Goal: Task Accomplishment & Management: Manage account settings

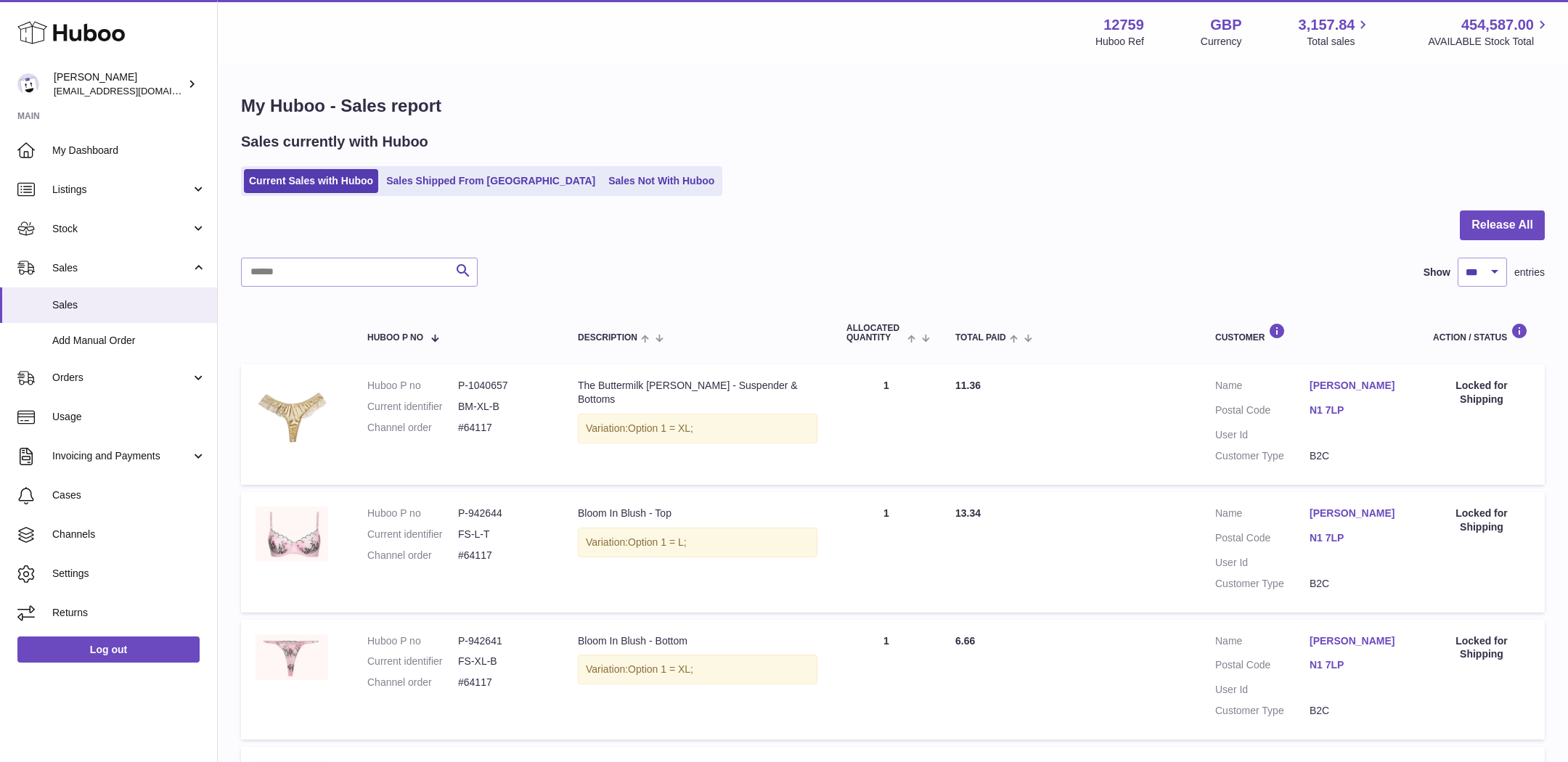
select select "***"
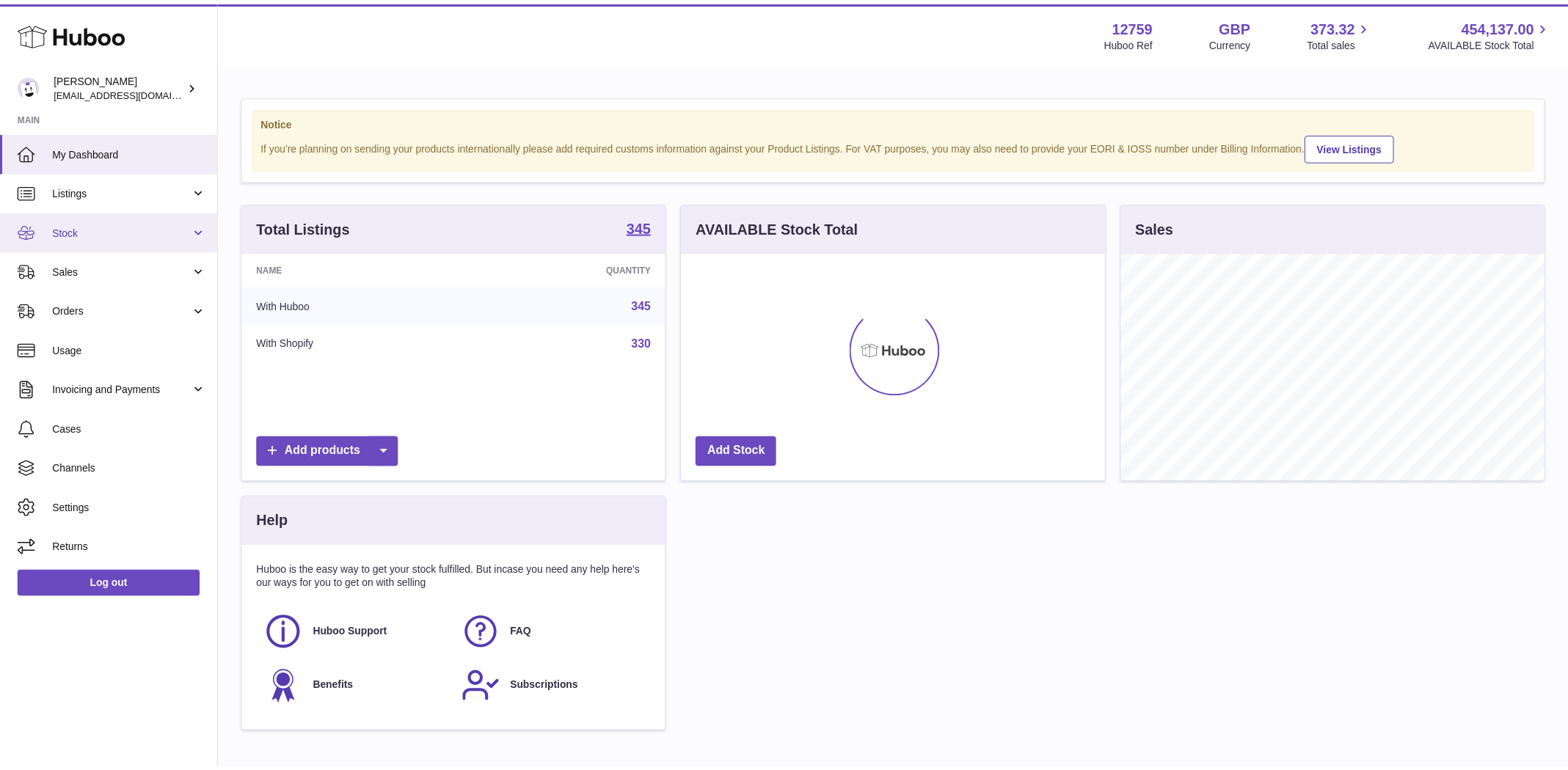
scroll to position [229, 428]
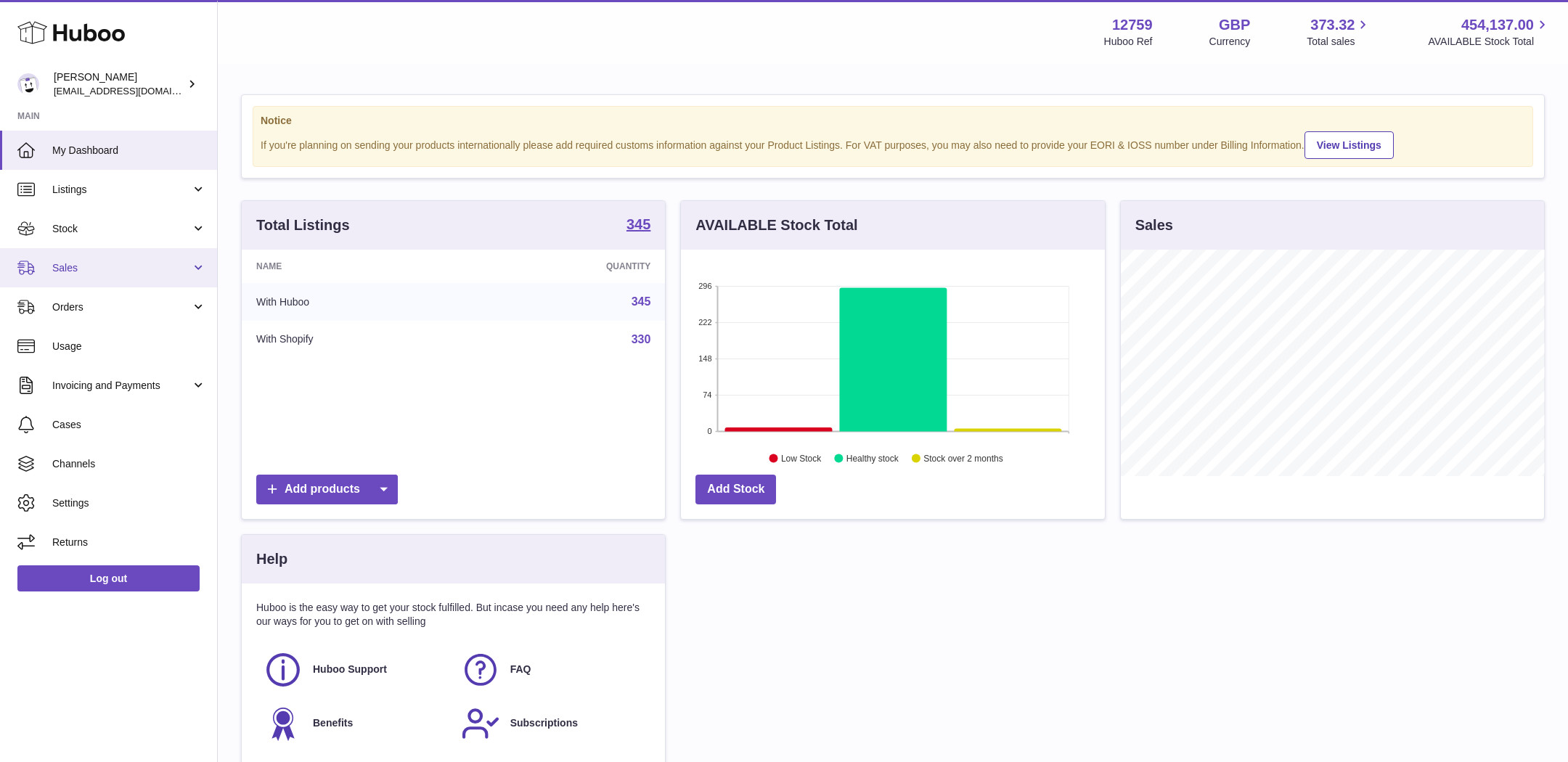
click at [107, 271] on span "Sales" at bounding box center [121, 268] width 138 height 14
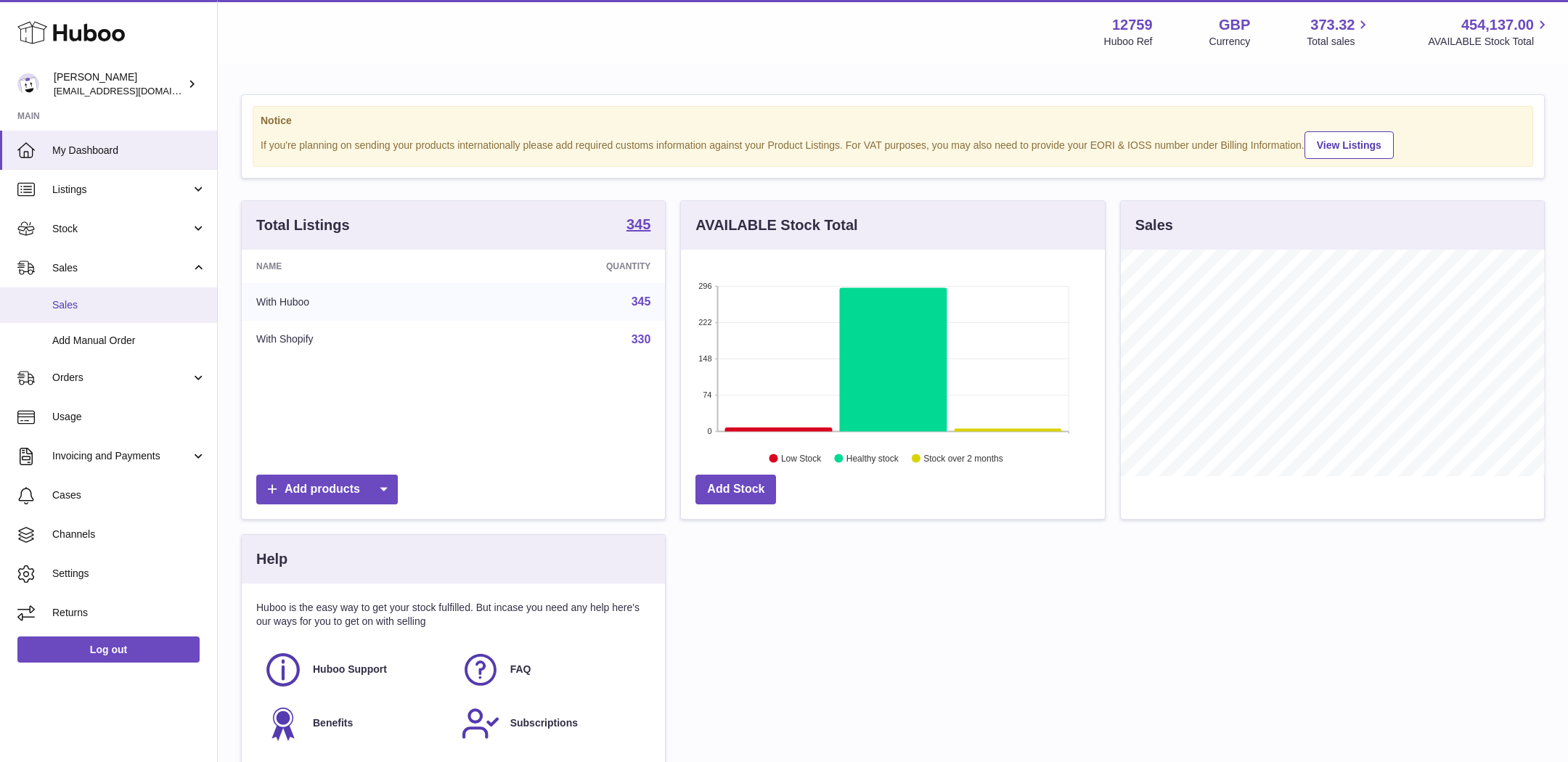
click at [107, 312] on link "Sales" at bounding box center [108, 305] width 217 height 35
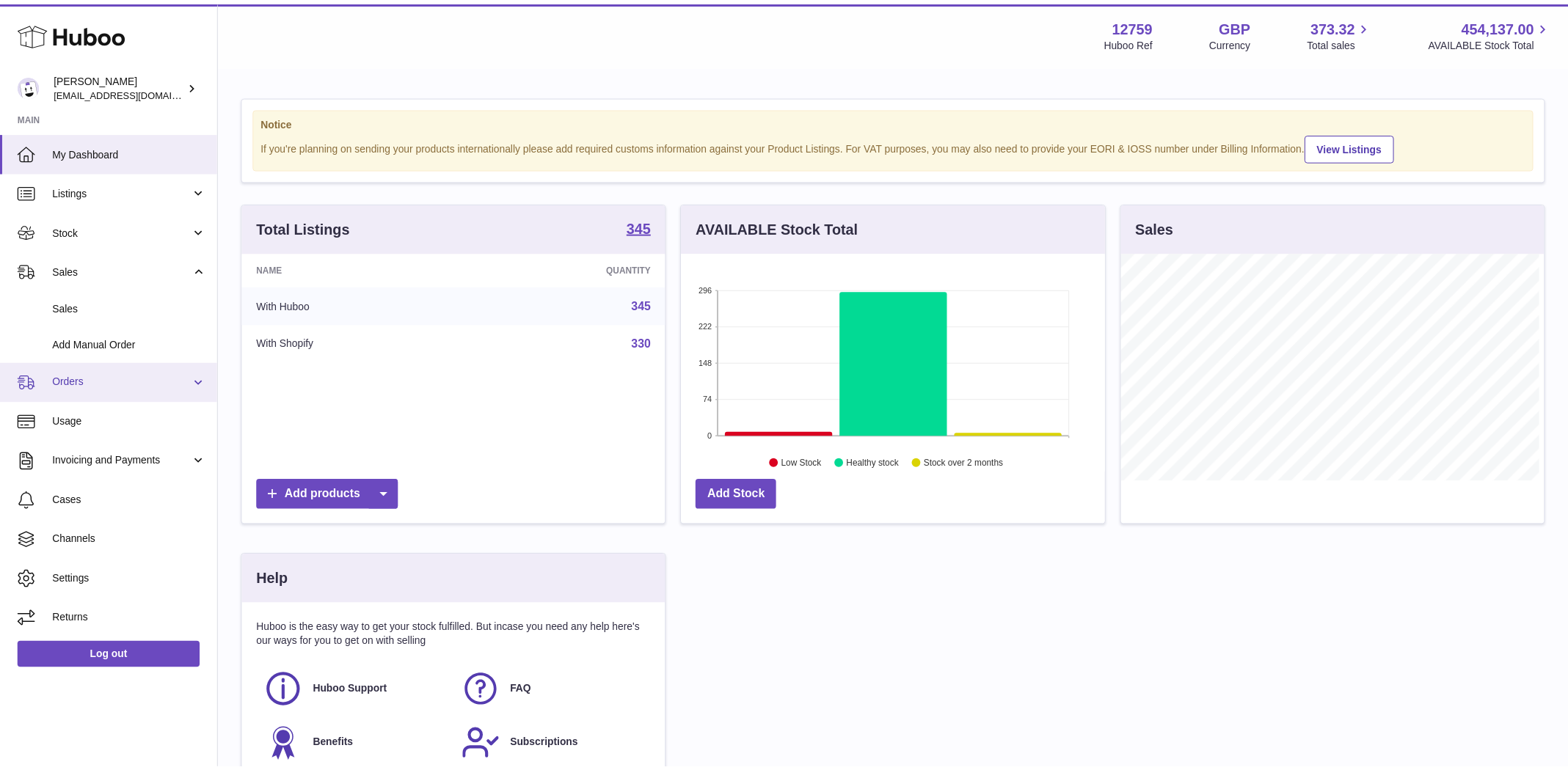
scroll to position [733258, 733168]
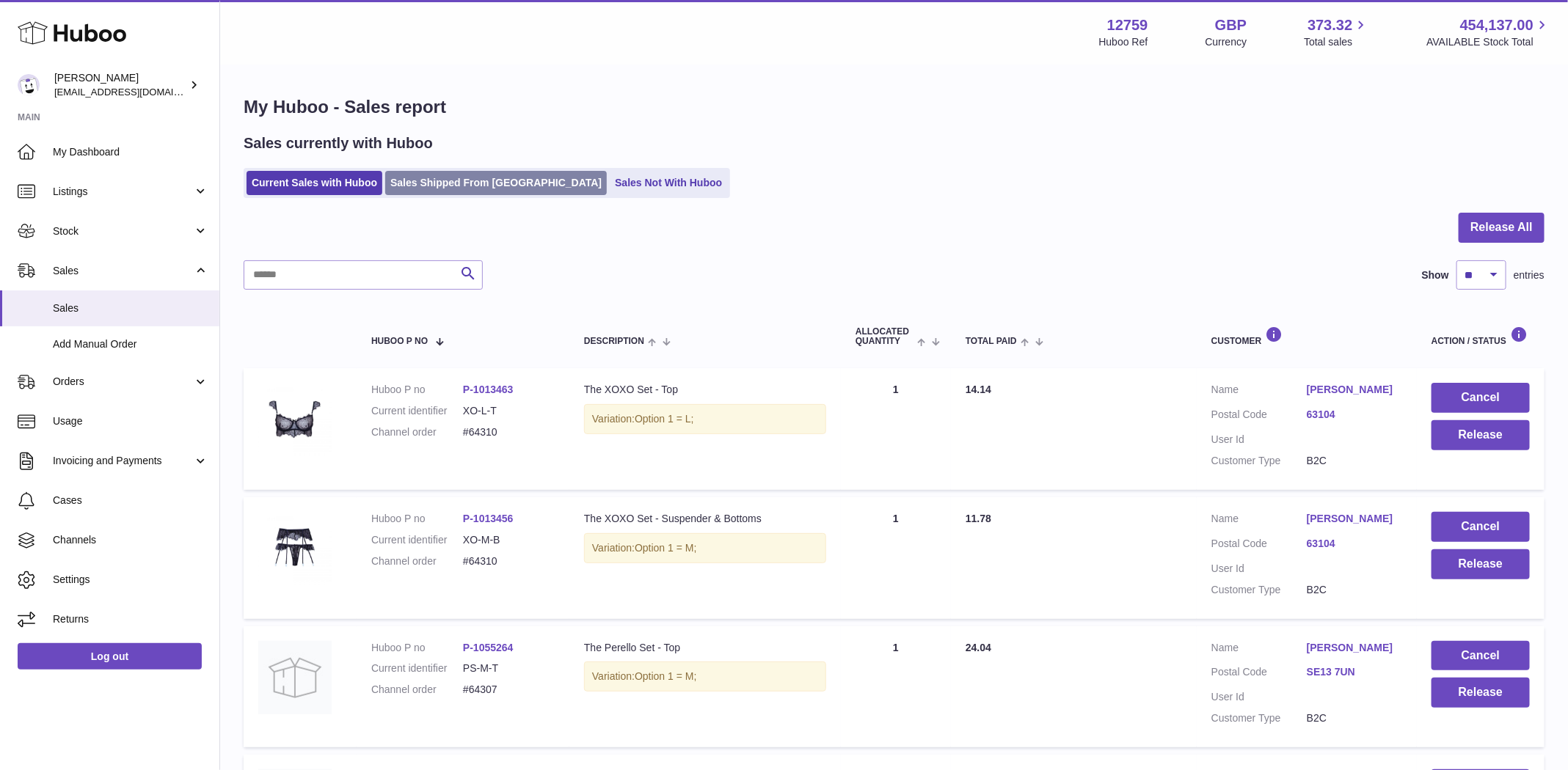
click at [473, 182] on link "Sales Shipped From [GEOGRAPHIC_DATA]" at bounding box center [496, 183] width 221 height 24
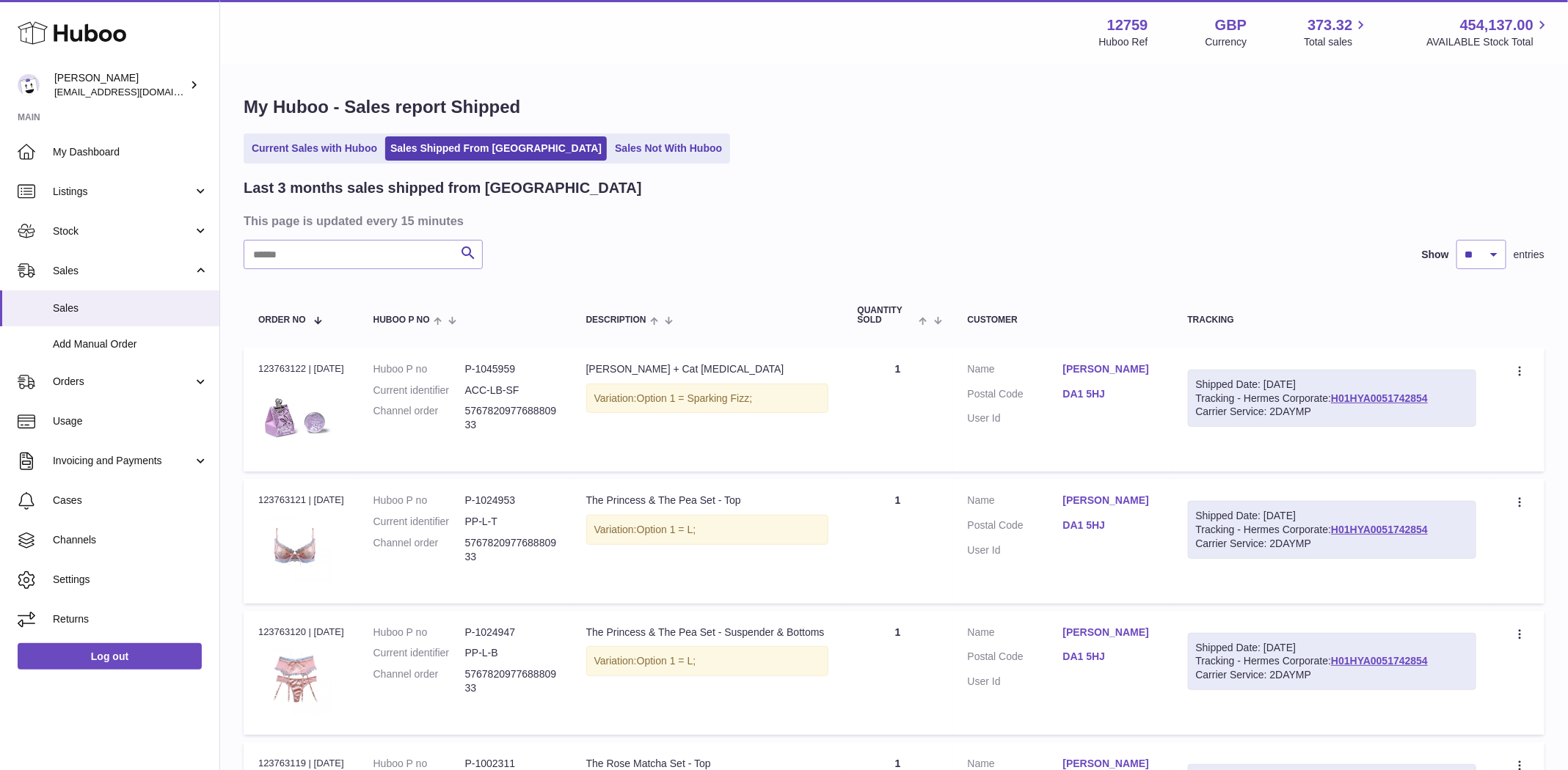
click at [371, 267] on input "text" at bounding box center [363, 254] width 239 height 30
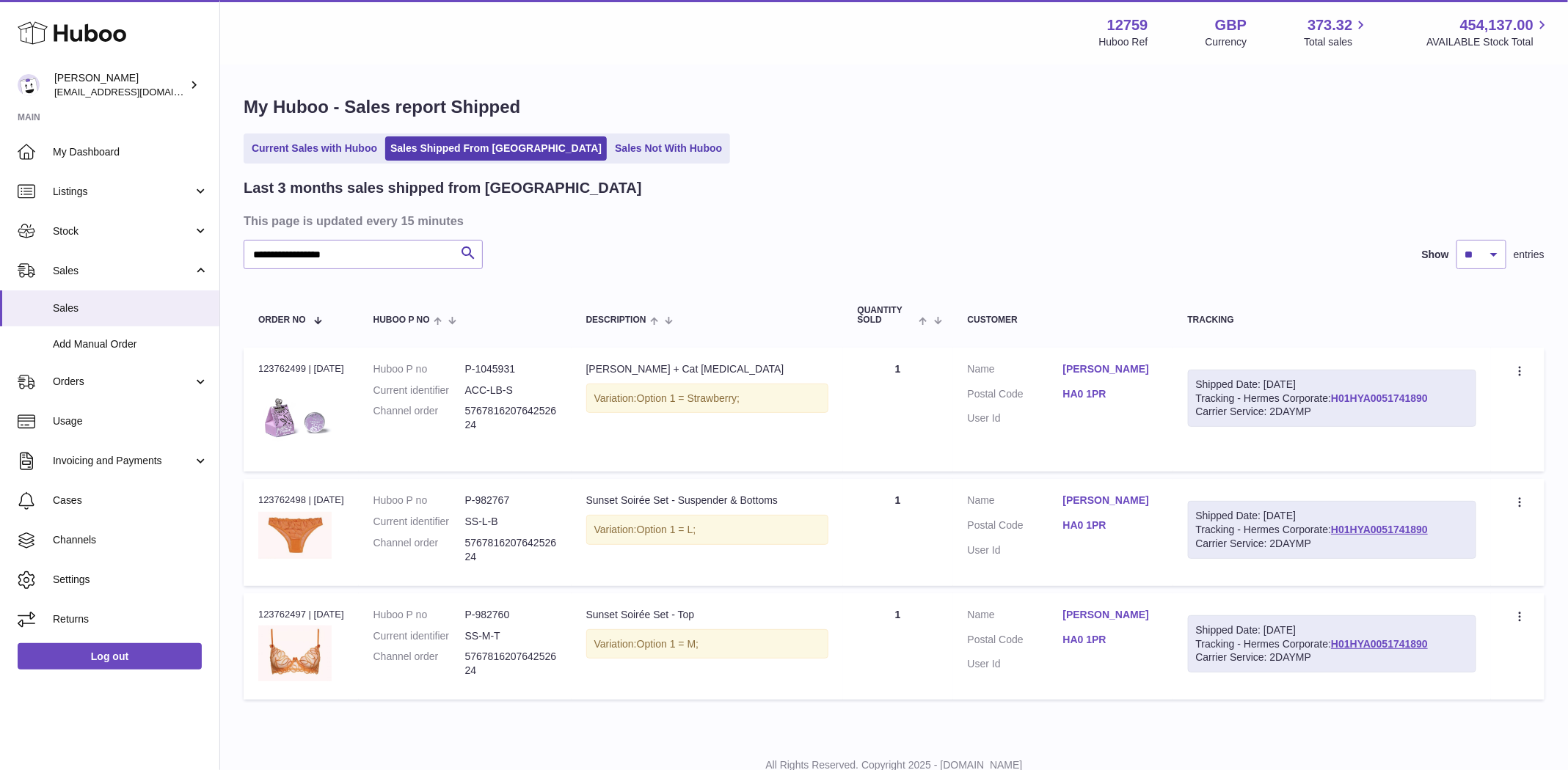
copy link "H01HYA0051741890"
drag, startPoint x: 1459, startPoint y: 398, endPoint x: 1341, endPoint y: 395, distance: 118.0
click at [1341, 395] on div "Shipped Date: [DATE] Tracking - Hermes Corporate: H01HYA0051741890 Carrier Serv…" at bounding box center [1332, 398] width 288 height 58
click at [372, 244] on input "**********" at bounding box center [363, 254] width 239 height 30
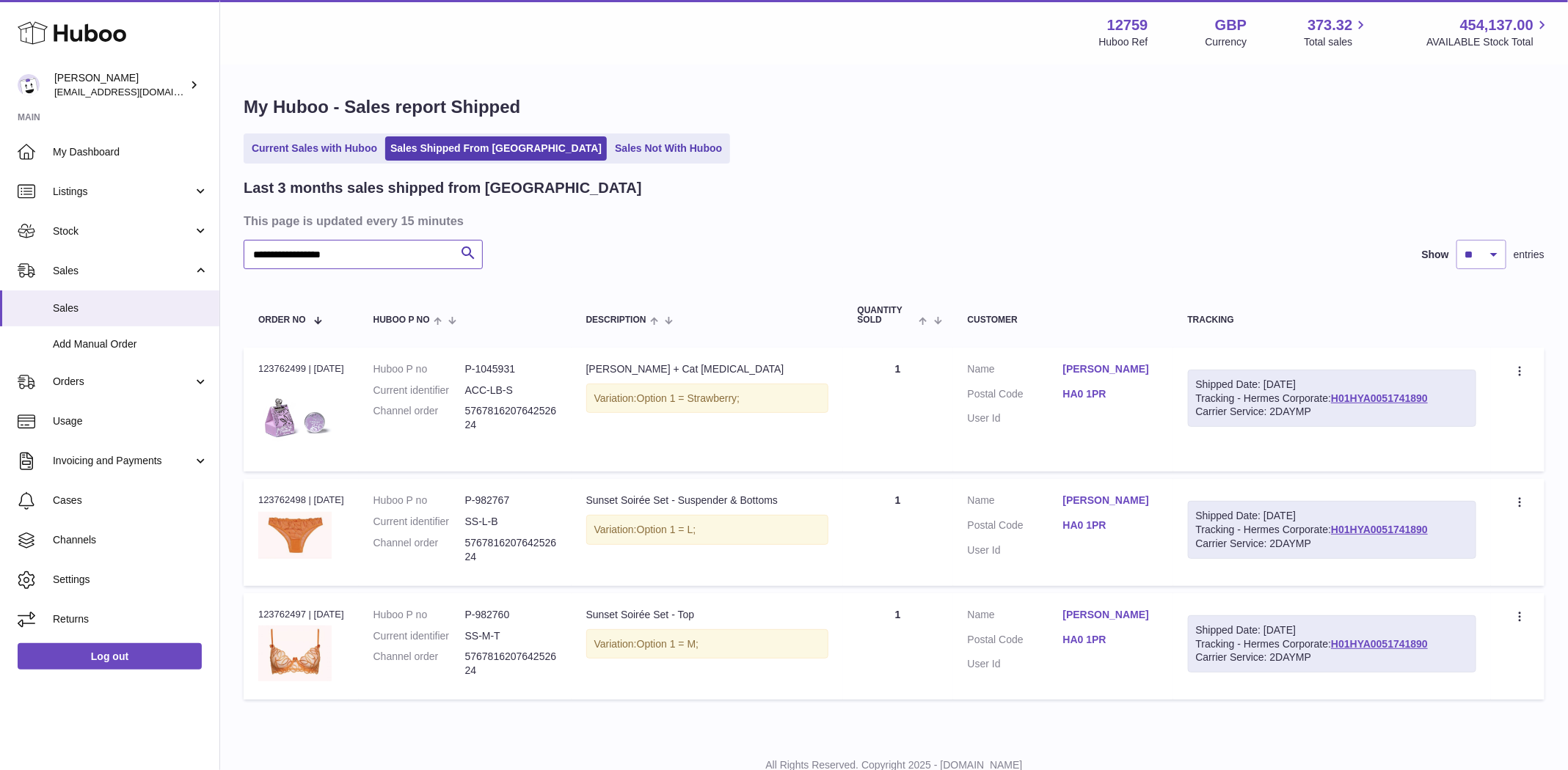
click at [372, 243] on input "**********" at bounding box center [363, 254] width 239 height 30
paste input "text"
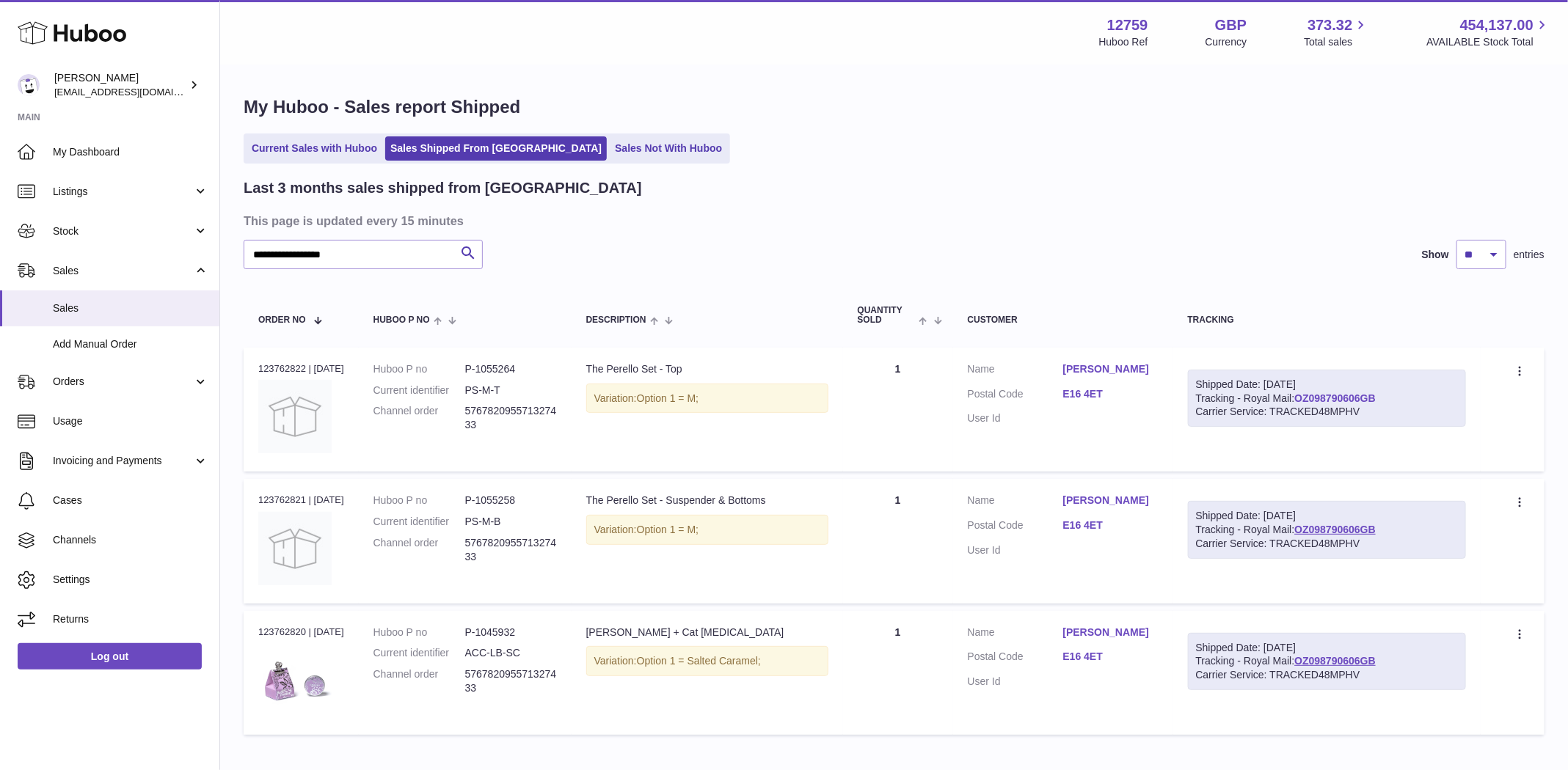
drag, startPoint x: 1405, startPoint y: 398, endPoint x: 1305, endPoint y: 397, distance: 100.0
click at [1305, 397] on div "Shipped Date: 30th Aug 2025 Tracking - Royal Mail: OZ098790606GB Carrier Servic…" at bounding box center [1327, 398] width 278 height 58
copy link "OZ098790606GB"
click at [387, 253] on input "**********" at bounding box center [363, 254] width 239 height 30
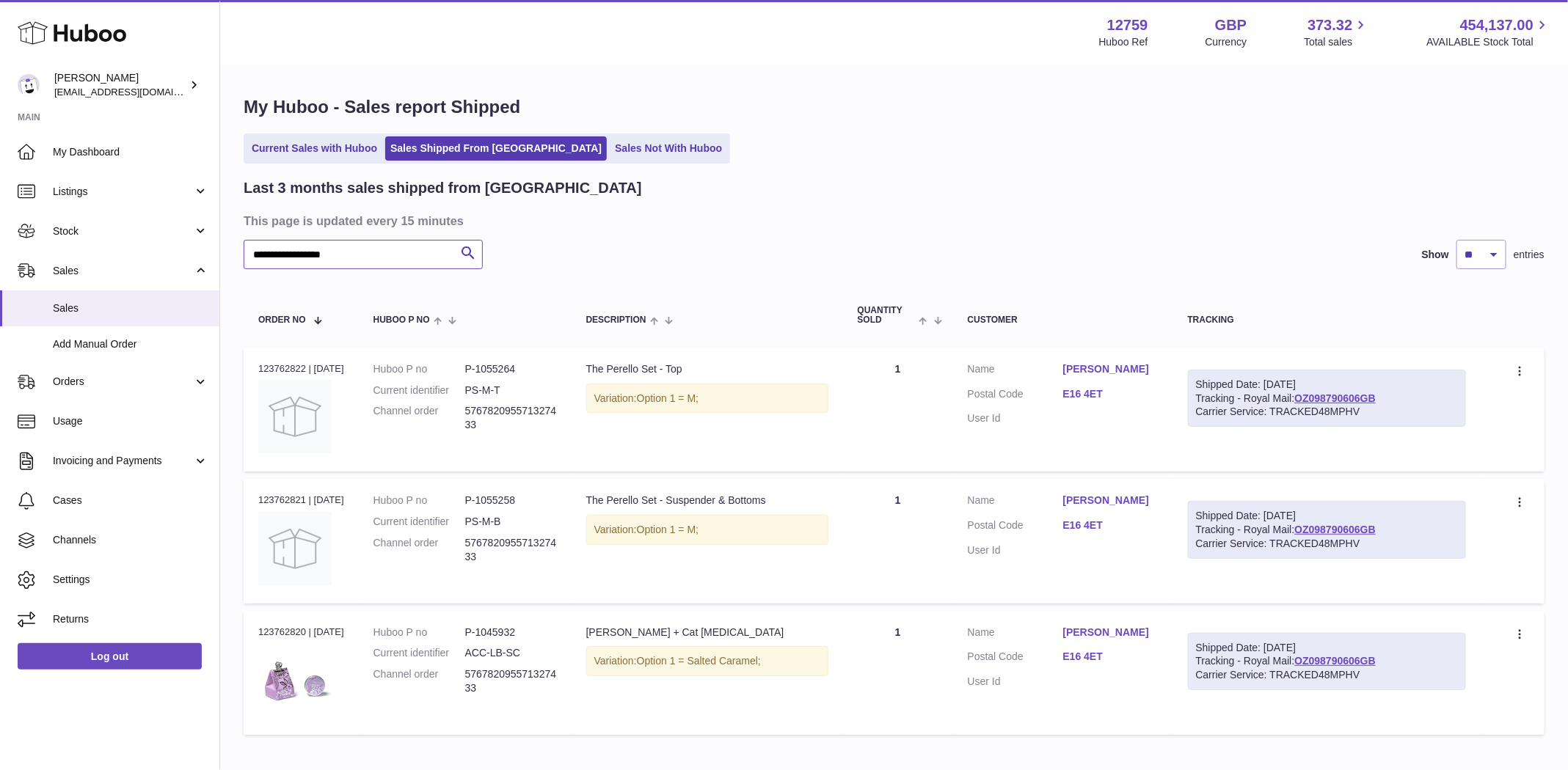
click at [387, 253] on input "**********" at bounding box center [363, 254] width 239 height 30
paste input "text"
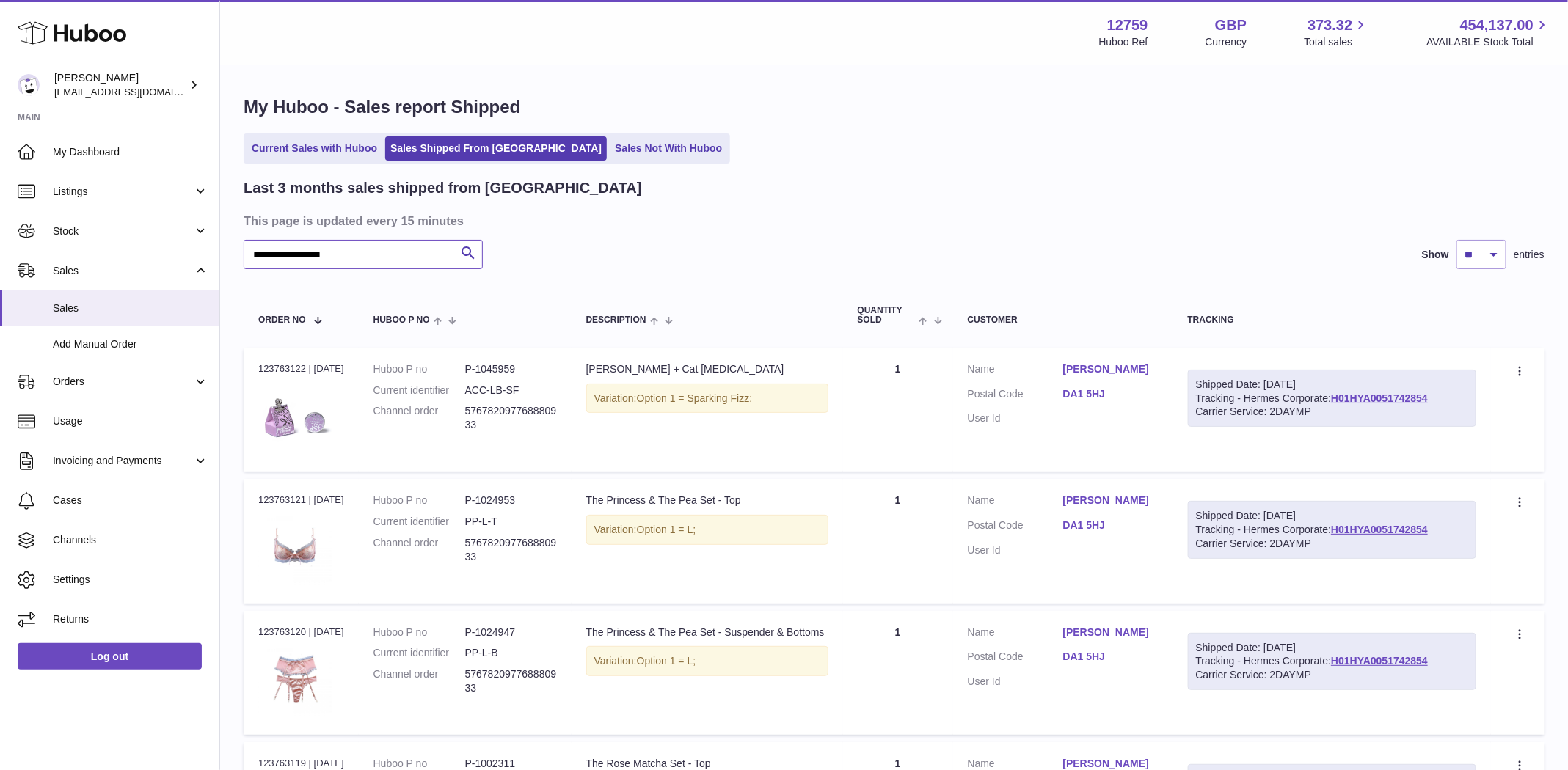
type input "**********"
copy link "H01HYA0051742854"
drag, startPoint x: 1447, startPoint y: 392, endPoint x: 1342, endPoint y: 396, distance: 105.1
click at [1342, 396] on div "Shipped Date: 30th Aug 2025 Tracking - Hermes Corporate: H01HYA0051742854 Carri…" at bounding box center [1332, 398] width 288 height 58
click at [102, 319] on link "Sales" at bounding box center [109, 308] width 220 height 36
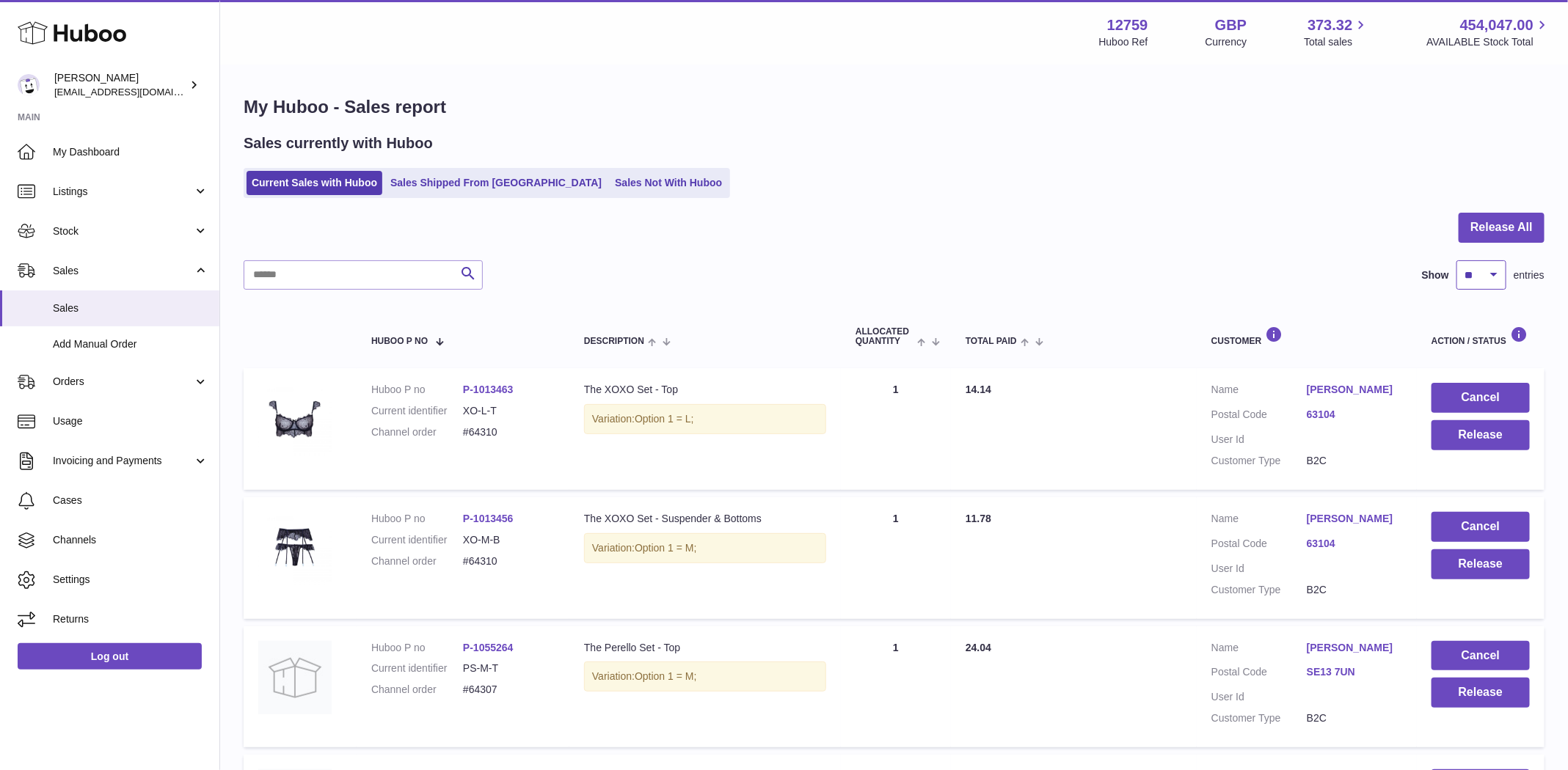
click at [1504, 286] on select "** ** ** ***" at bounding box center [1480, 275] width 49 height 30
select select "***"
click at [1456, 260] on select "** ** ** ***" at bounding box center [1480, 275] width 49 height 30
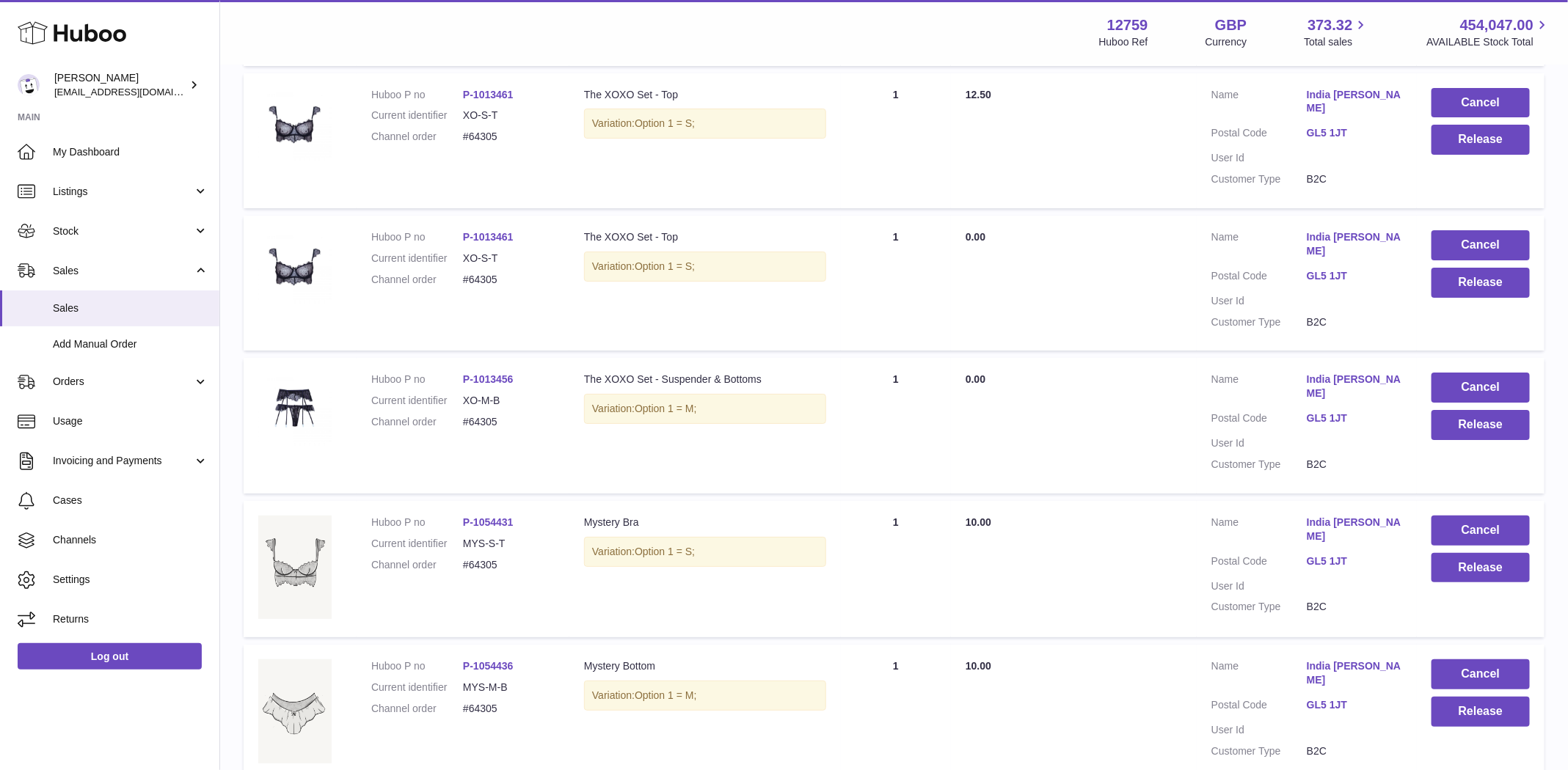
scroll to position [3039, 0]
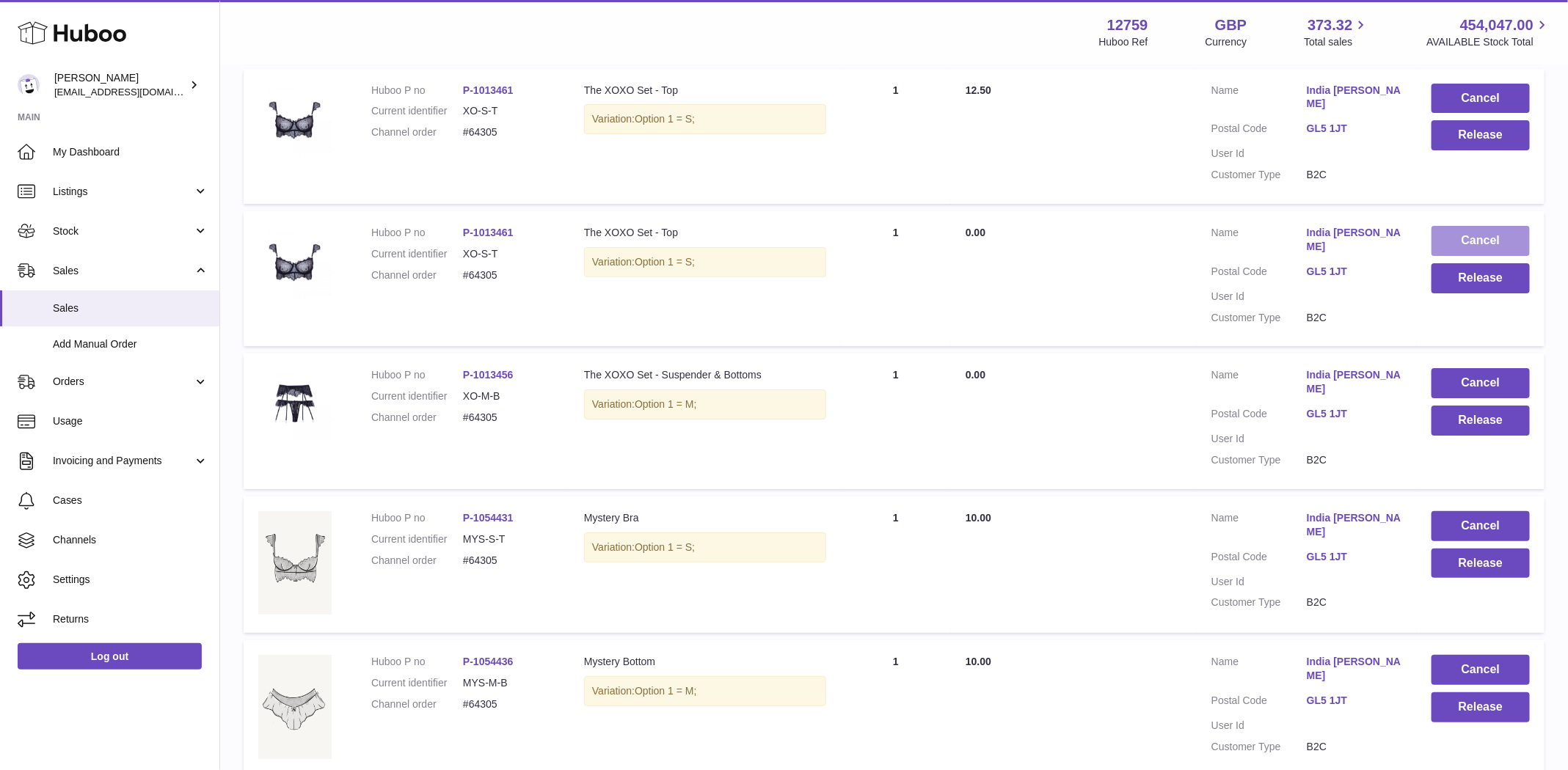
click at [1507, 226] on button "Cancel" at bounding box center [1479, 240] width 98 height 30
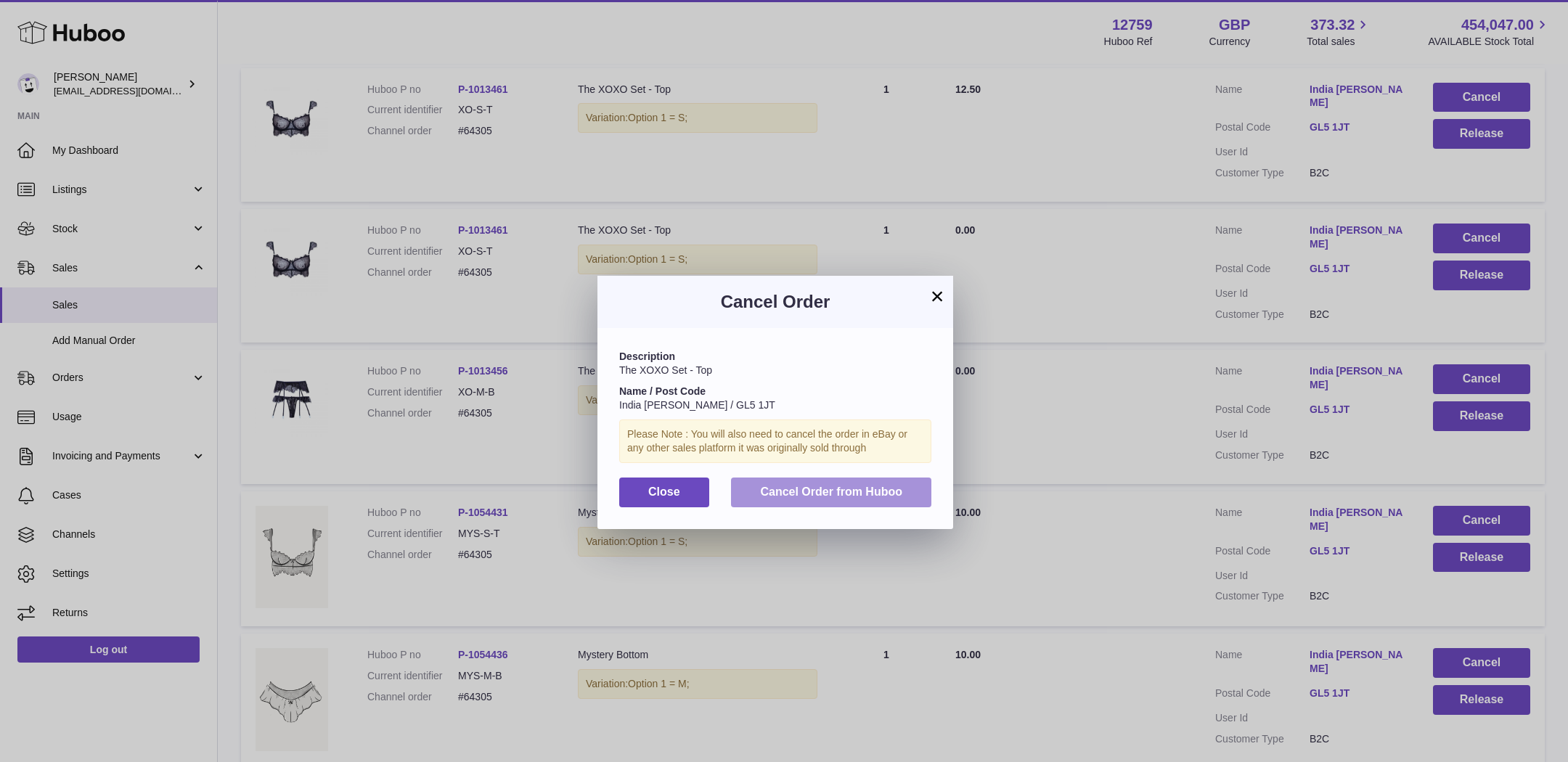
click at [796, 494] on span "Cancel Order from Huboo" at bounding box center [832, 491] width 143 height 12
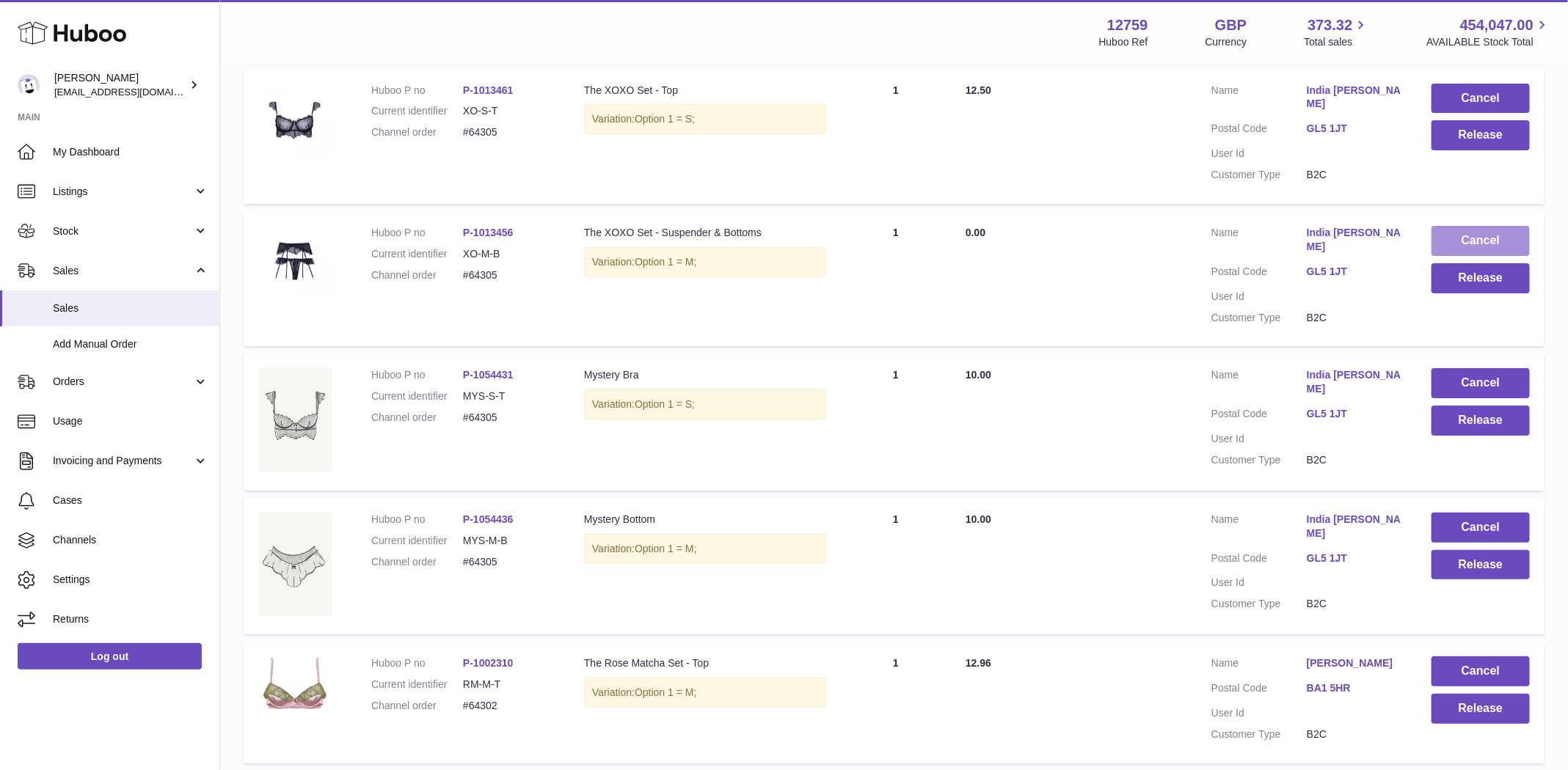
click at [1504, 226] on button "Cancel" at bounding box center [1479, 240] width 98 height 30
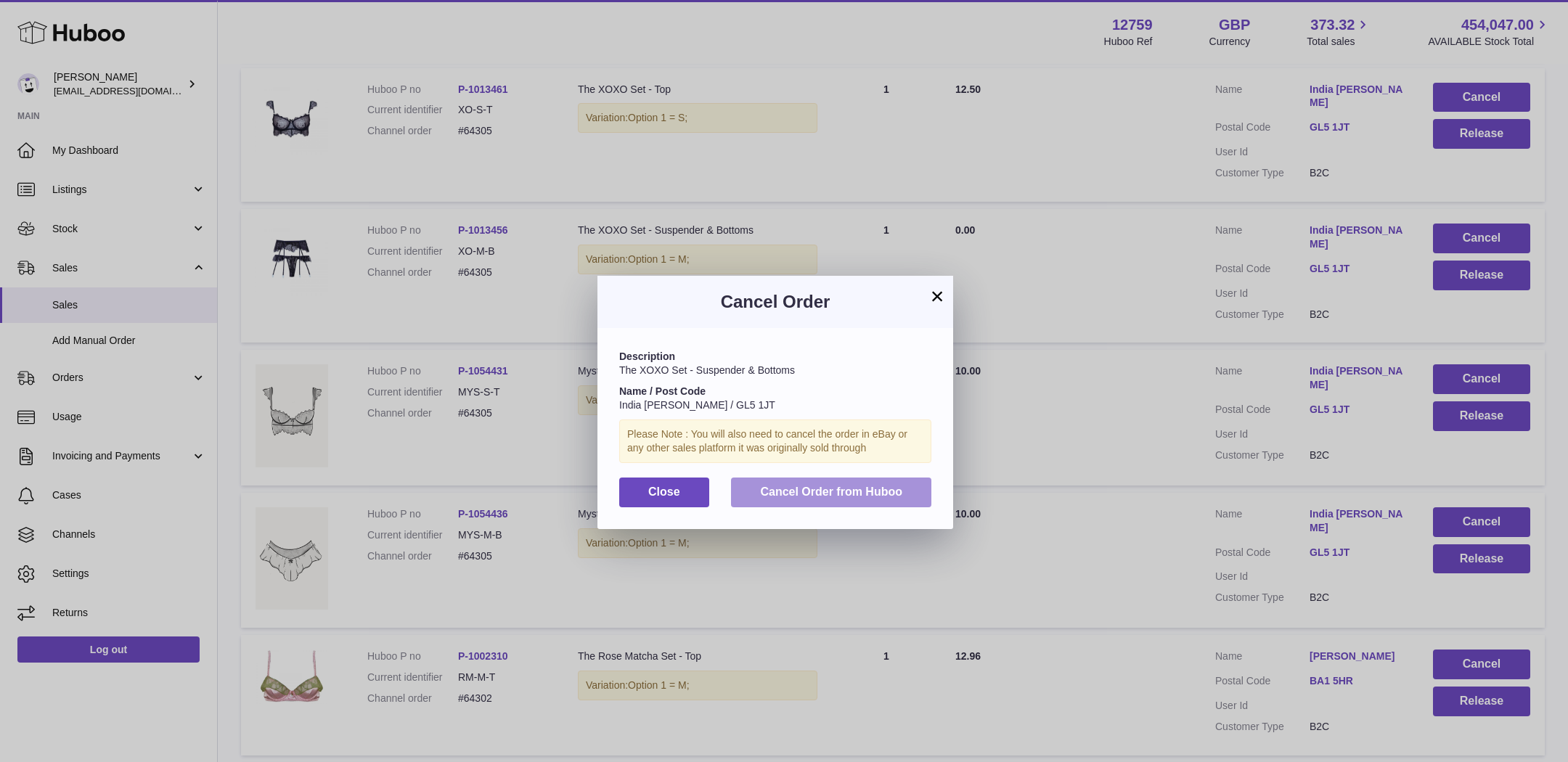
click at [888, 482] on button "Cancel Order from Huboo" at bounding box center [831, 492] width 200 height 30
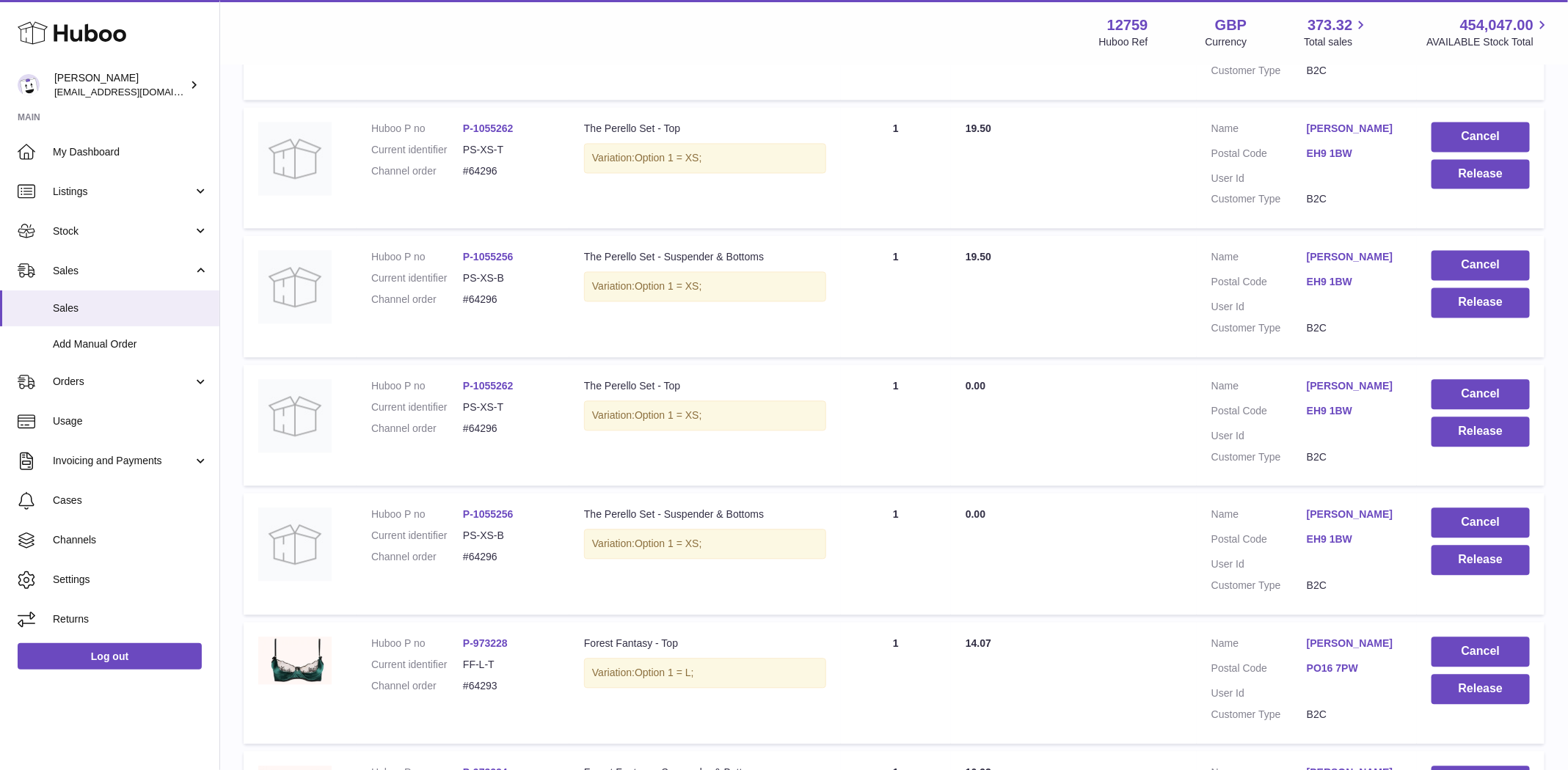
scroll to position [4793, 0]
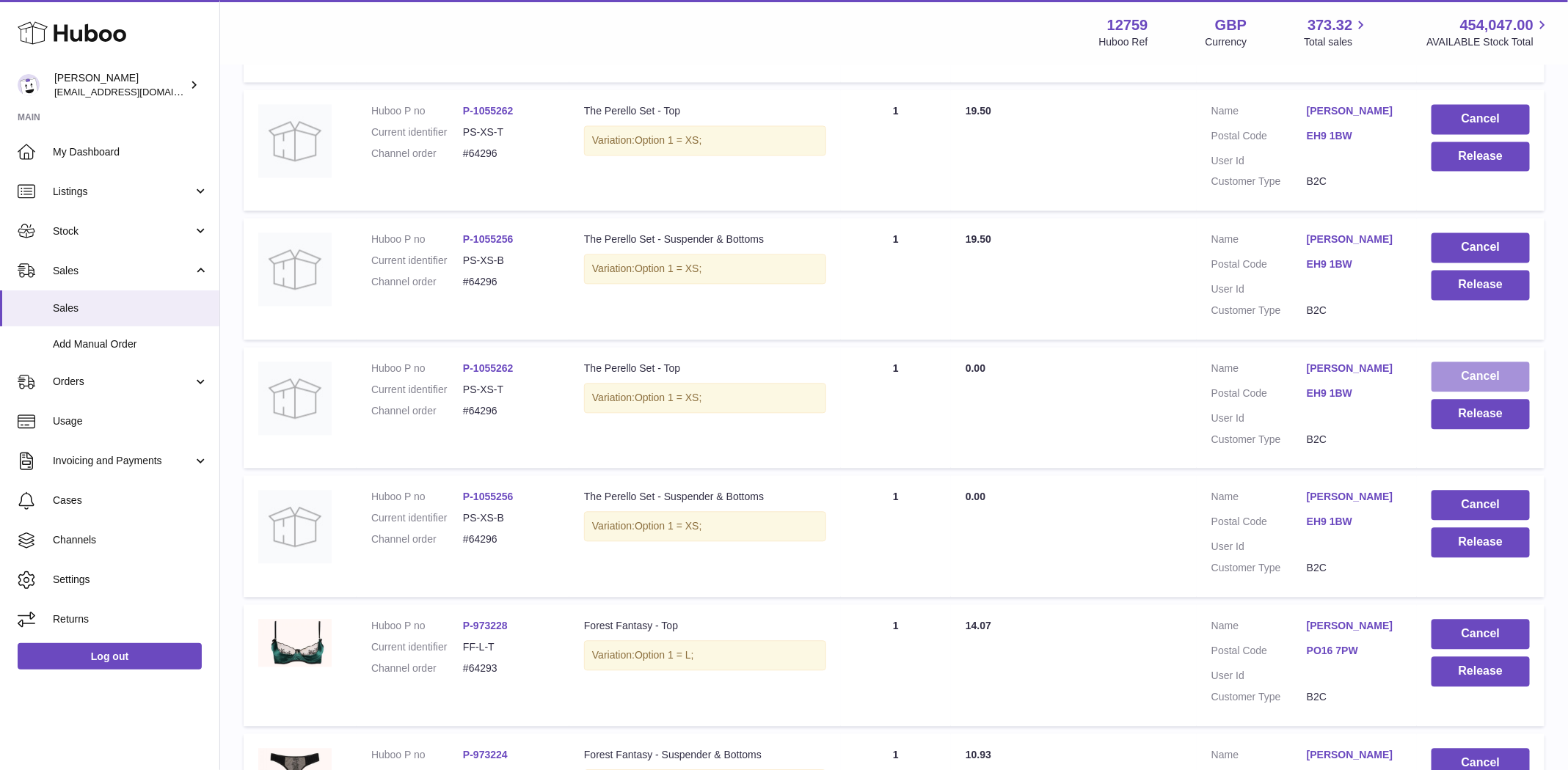
click at [1464, 362] on button "Cancel" at bounding box center [1479, 377] width 98 height 30
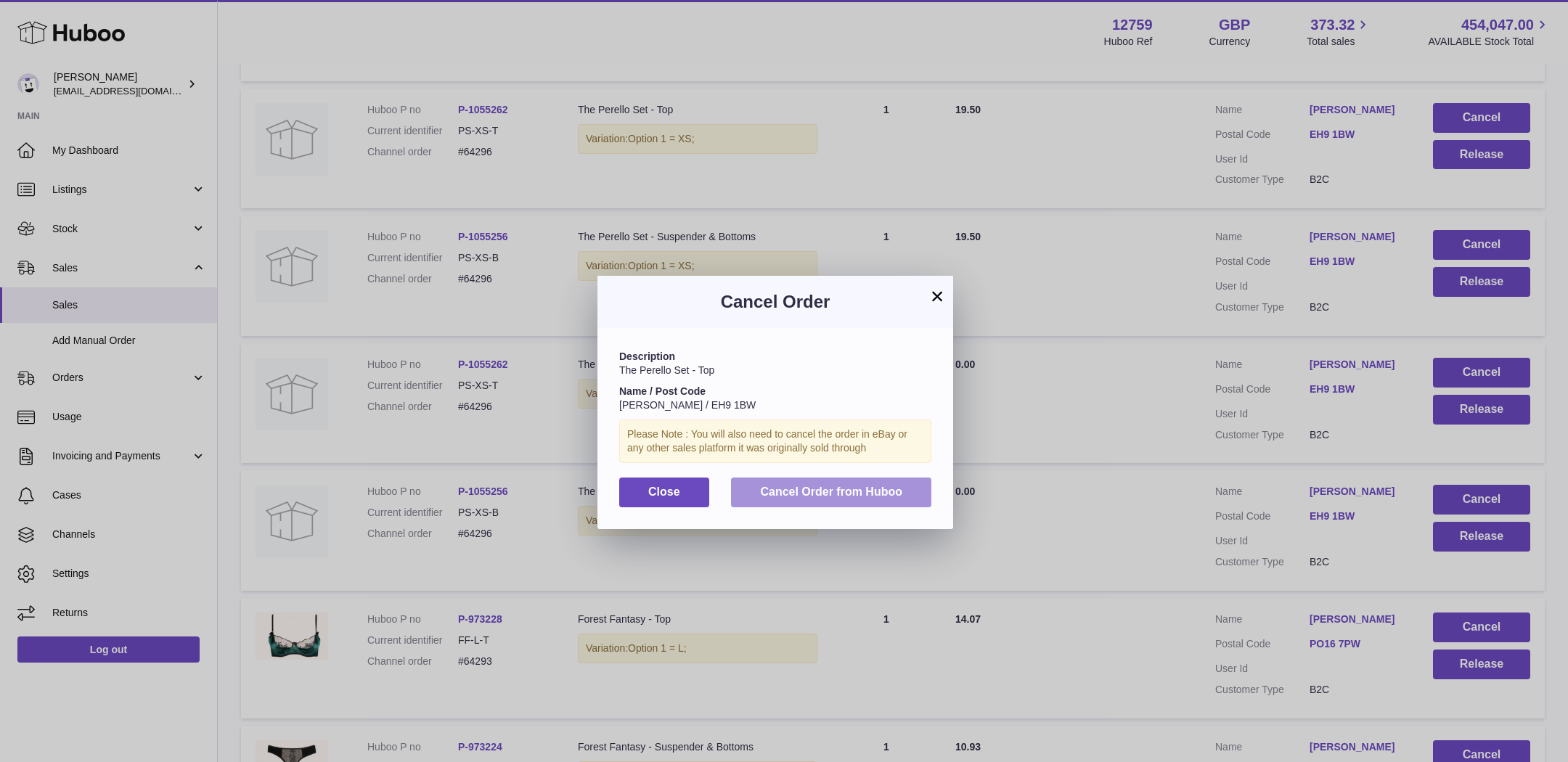
click at [783, 503] on button "Cancel Order from Huboo" at bounding box center [831, 492] width 200 height 30
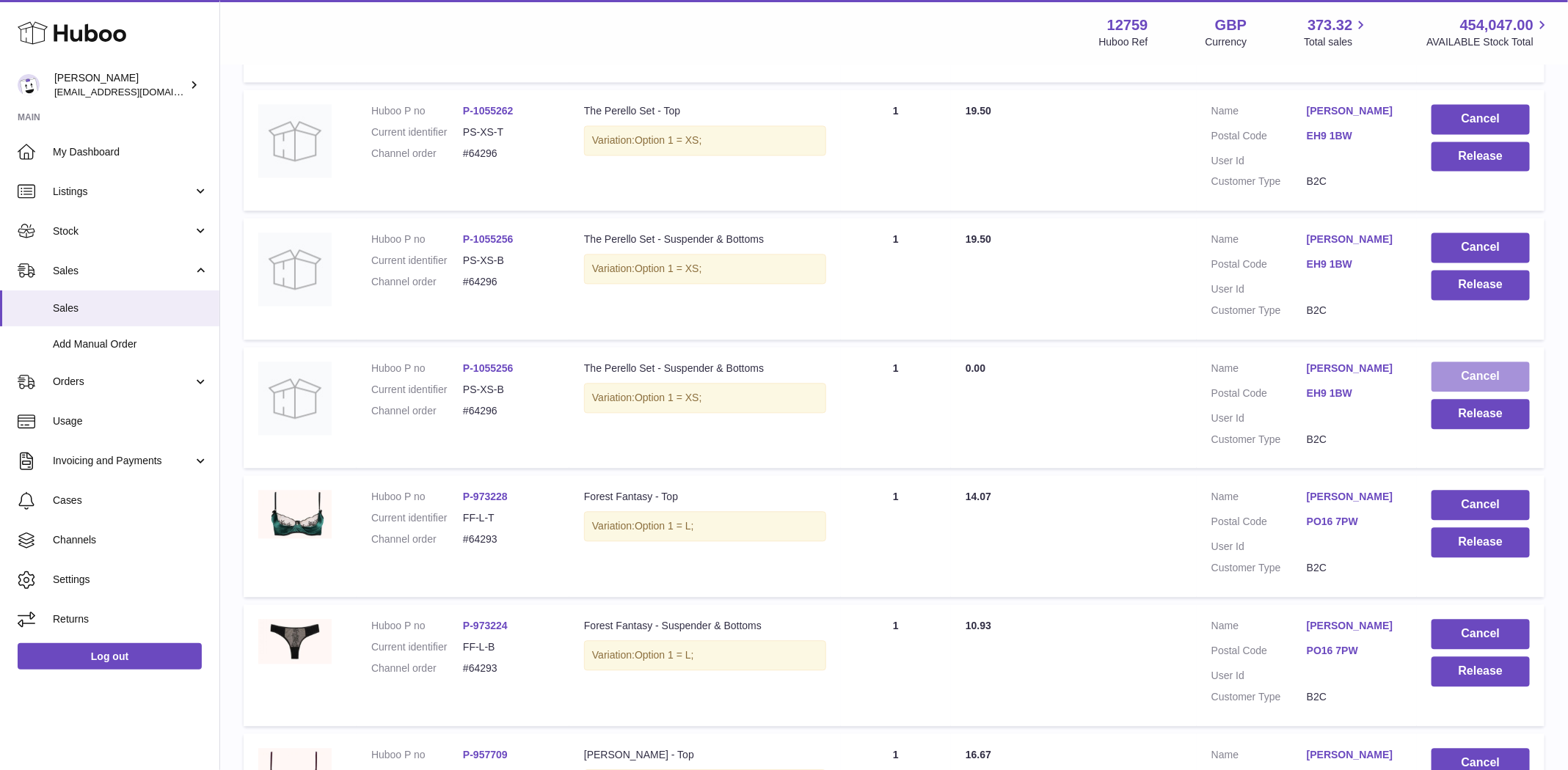
click at [1505, 362] on button "Cancel" at bounding box center [1479, 377] width 98 height 30
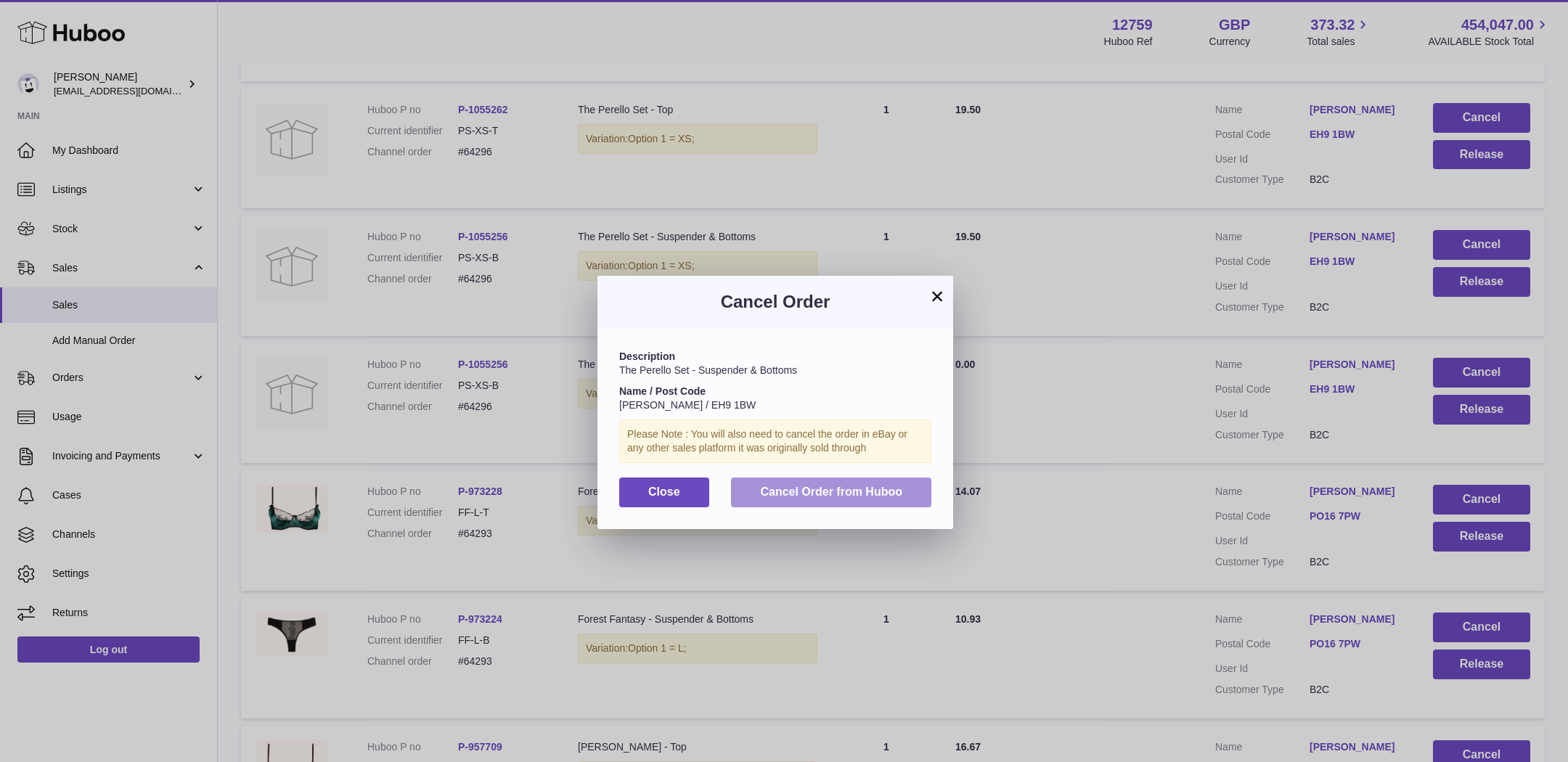
click at [833, 501] on button "Cancel Order from Huboo" at bounding box center [831, 492] width 200 height 30
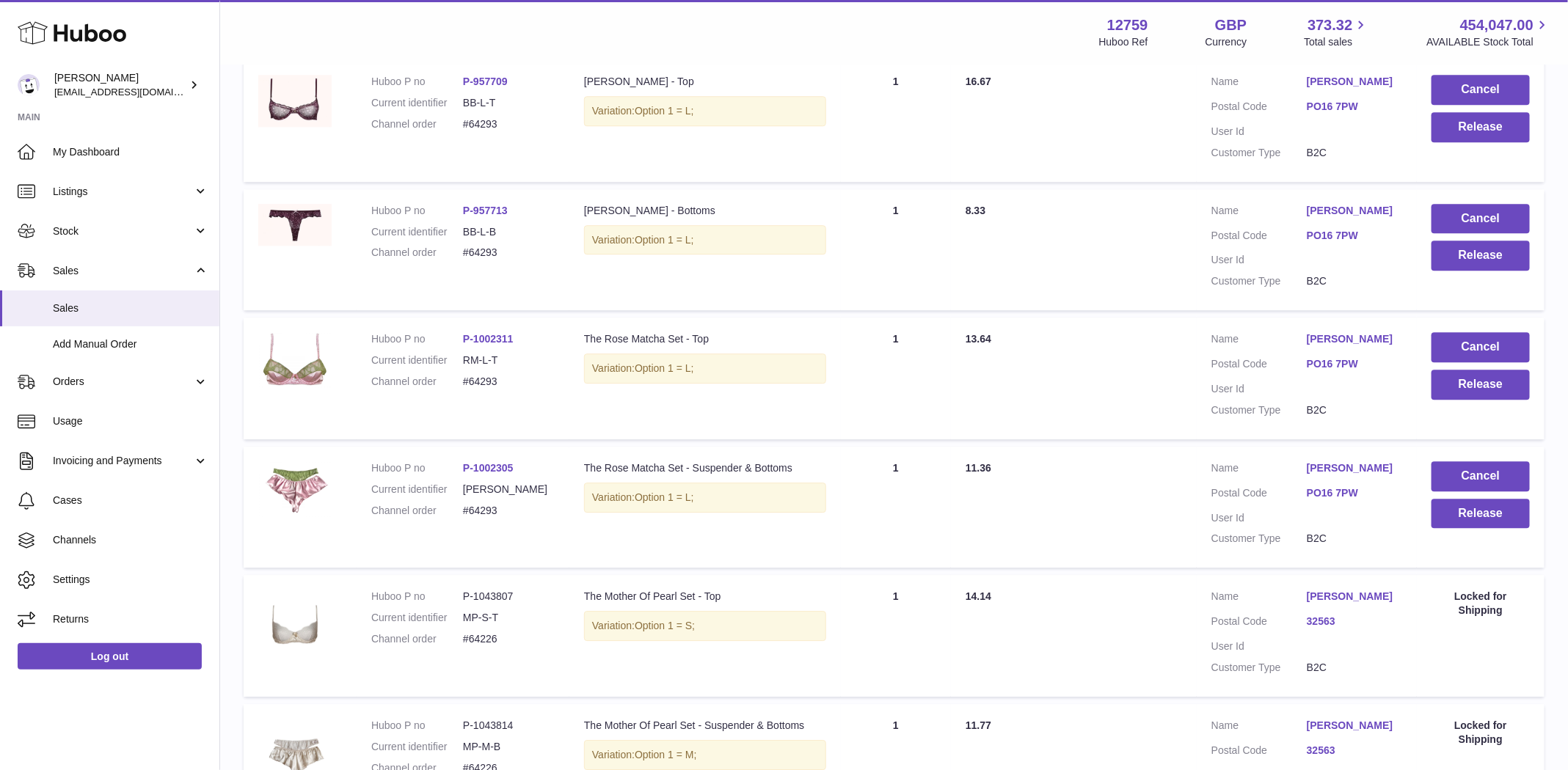
scroll to position [5336, 0]
click at [1480, 371] on button "Release" at bounding box center [1479, 385] width 98 height 30
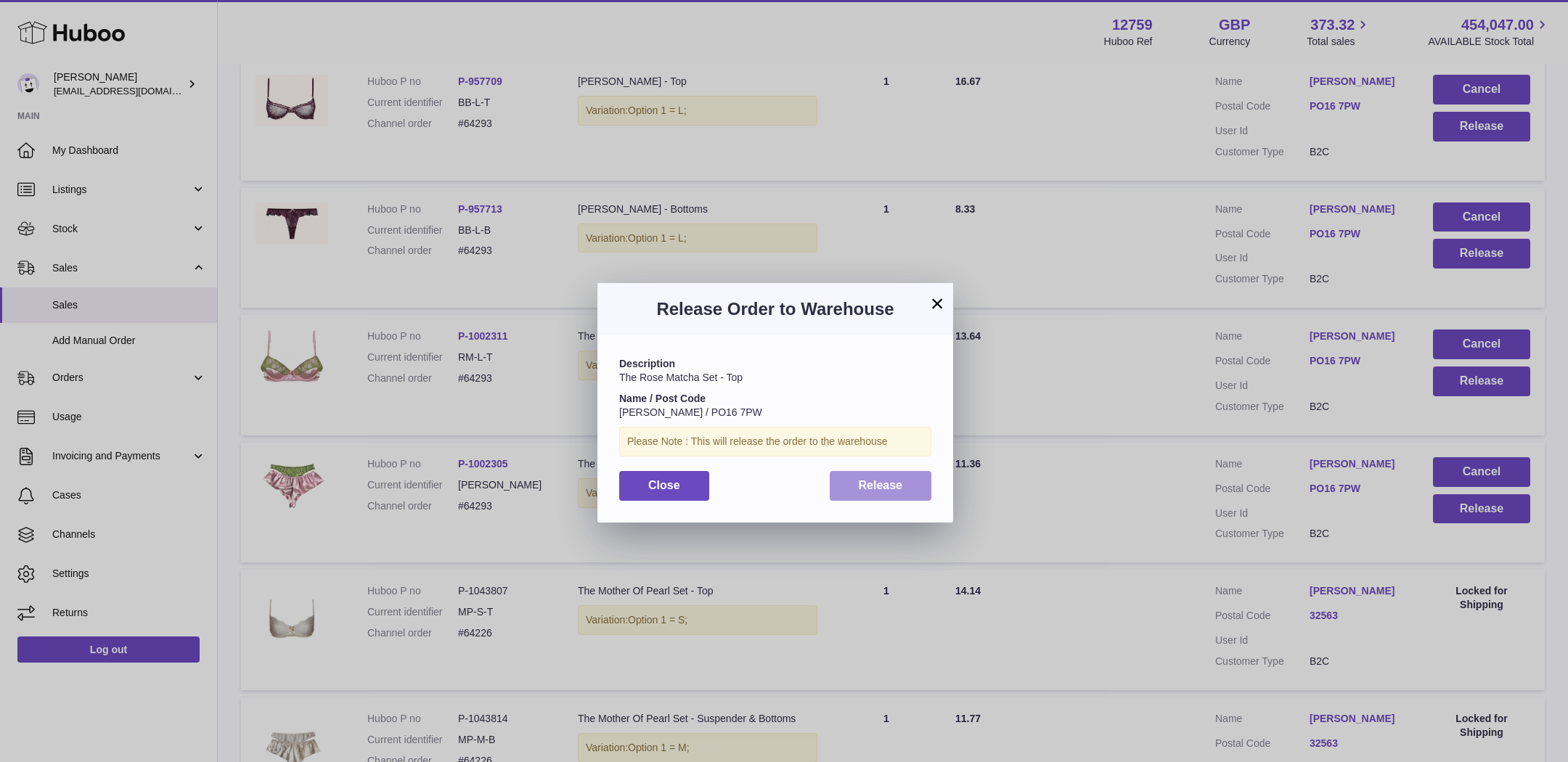
click at [889, 487] on span "Release" at bounding box center [882, 485] width 45 height 12
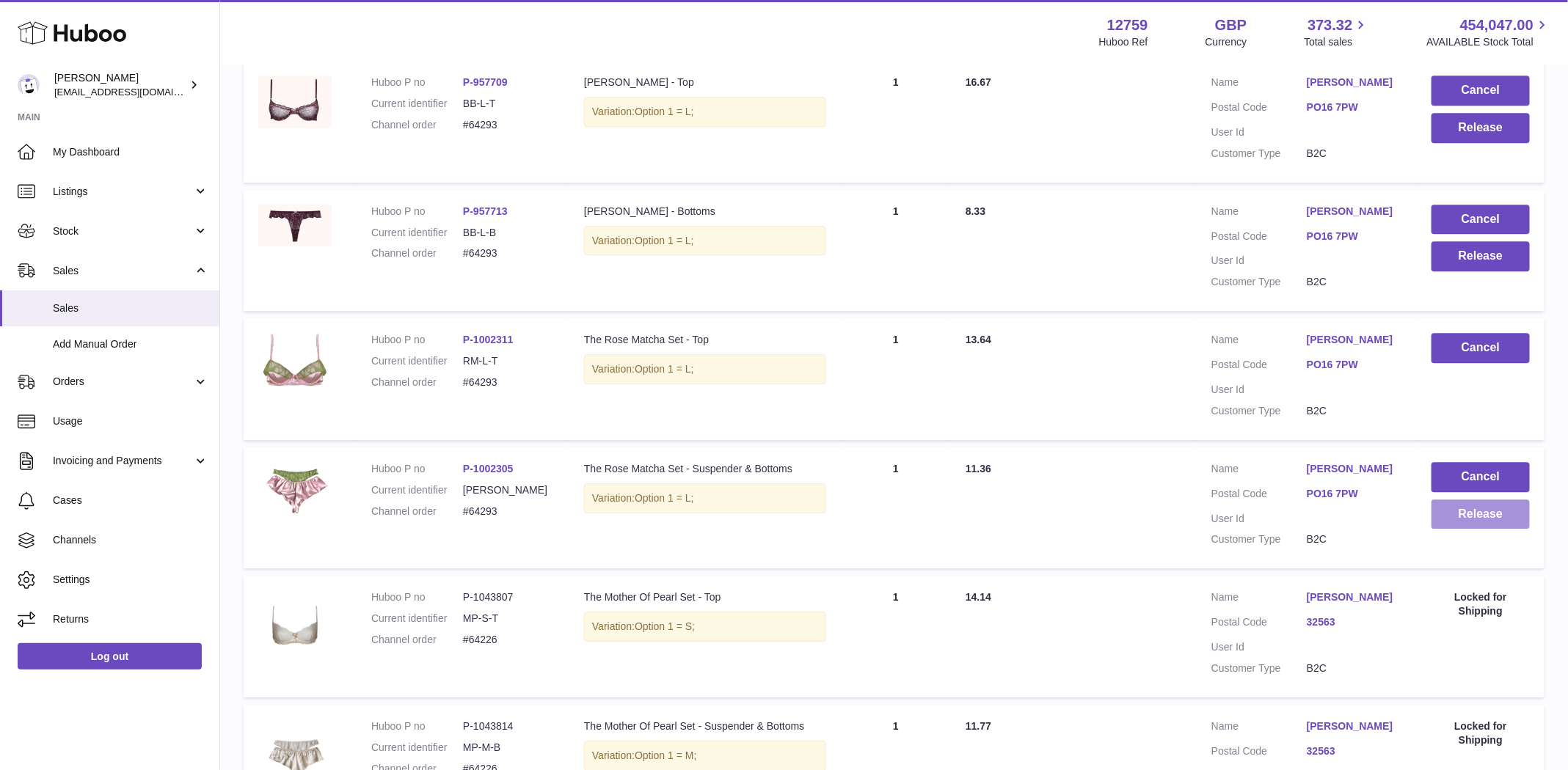
click at [1492, 499] on button "Release" at bounding box center [1479, 514] width 98 height 30
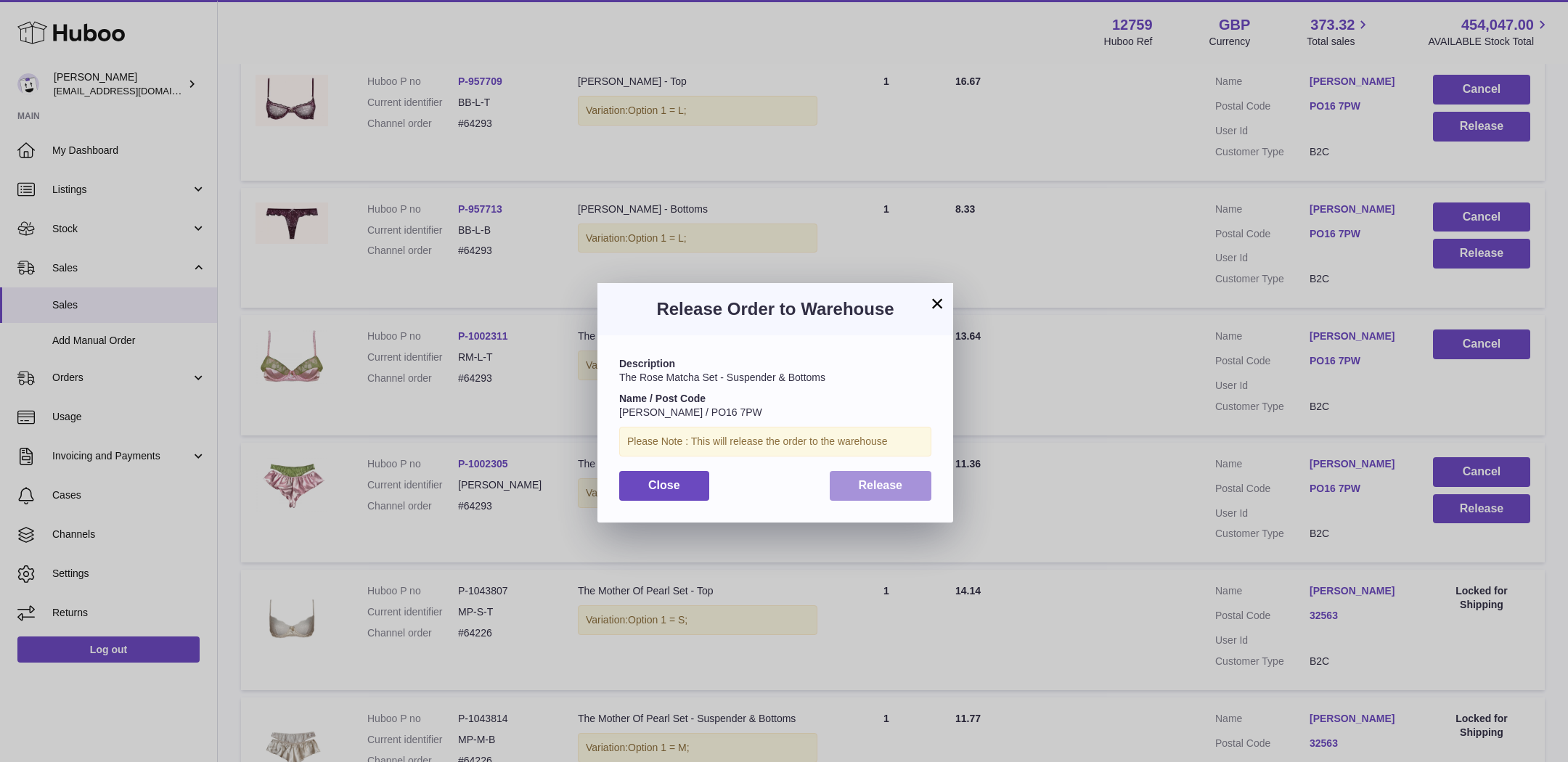
click at [904, 480] on button "Release" at bounding box center [881, 485] width 102 height 30
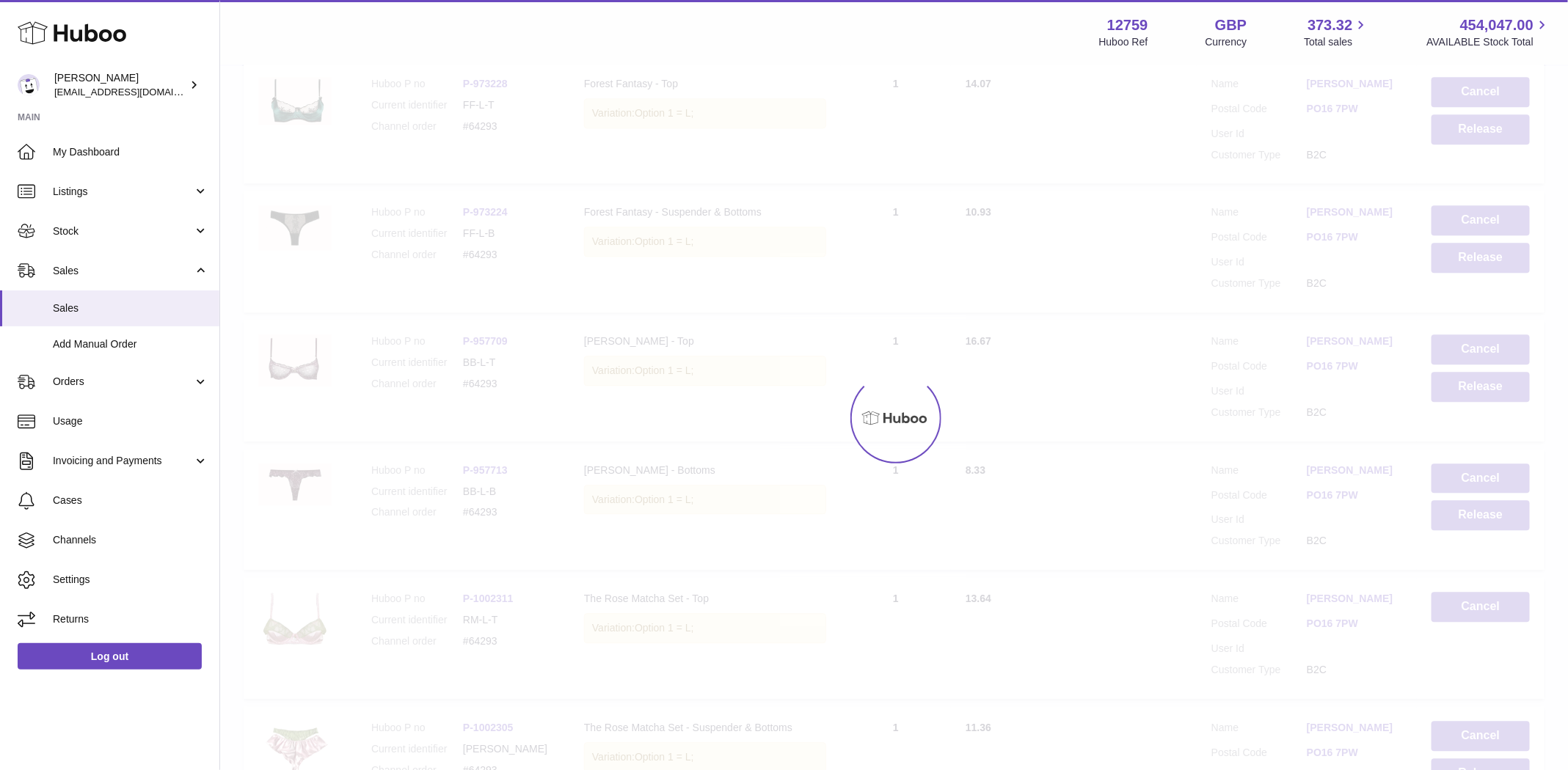
scroll to position [5070, 0]
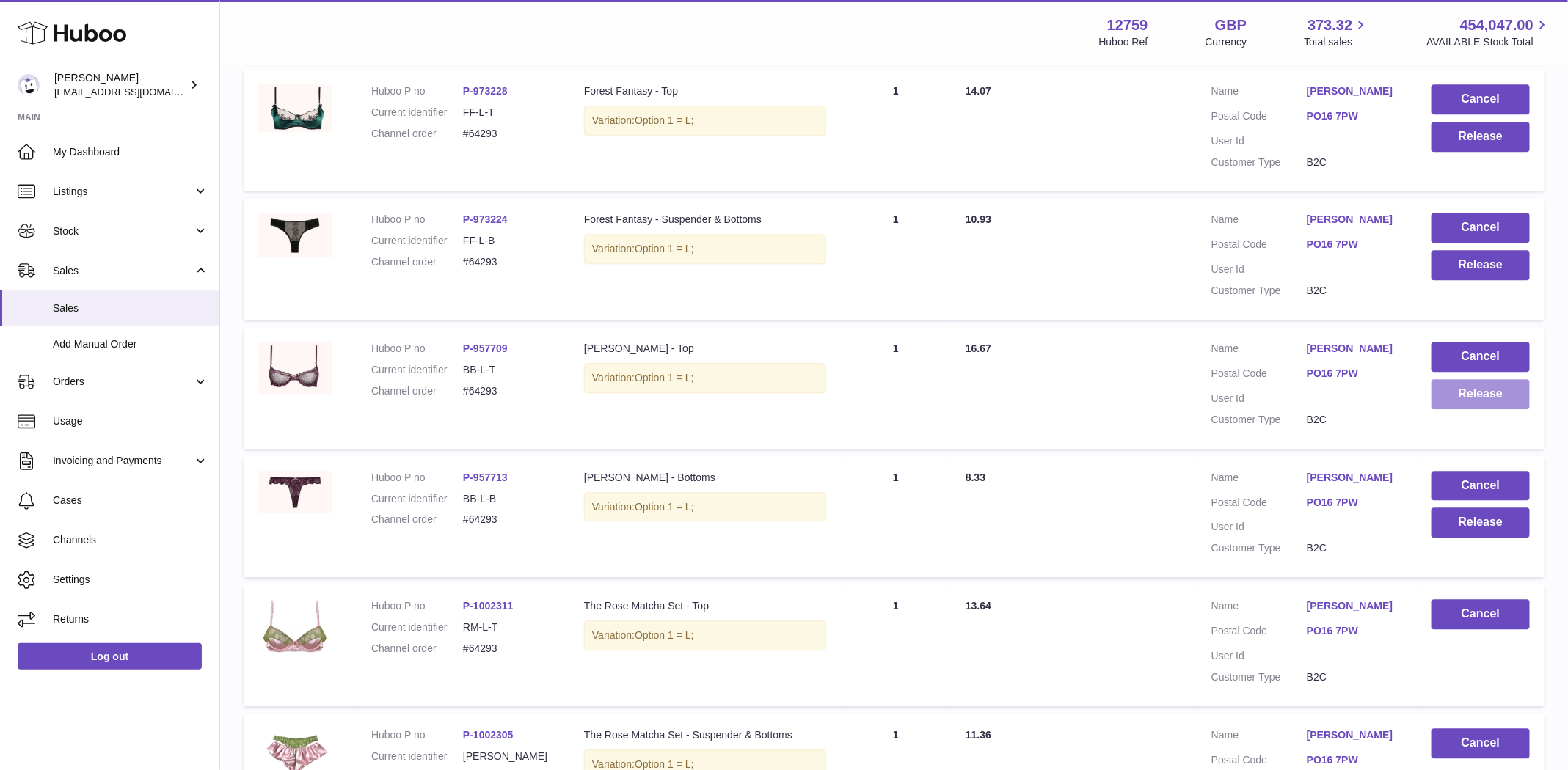
click at [1465, 379] on button "Release" at bounding box center [1479, 394] width 98 height 30
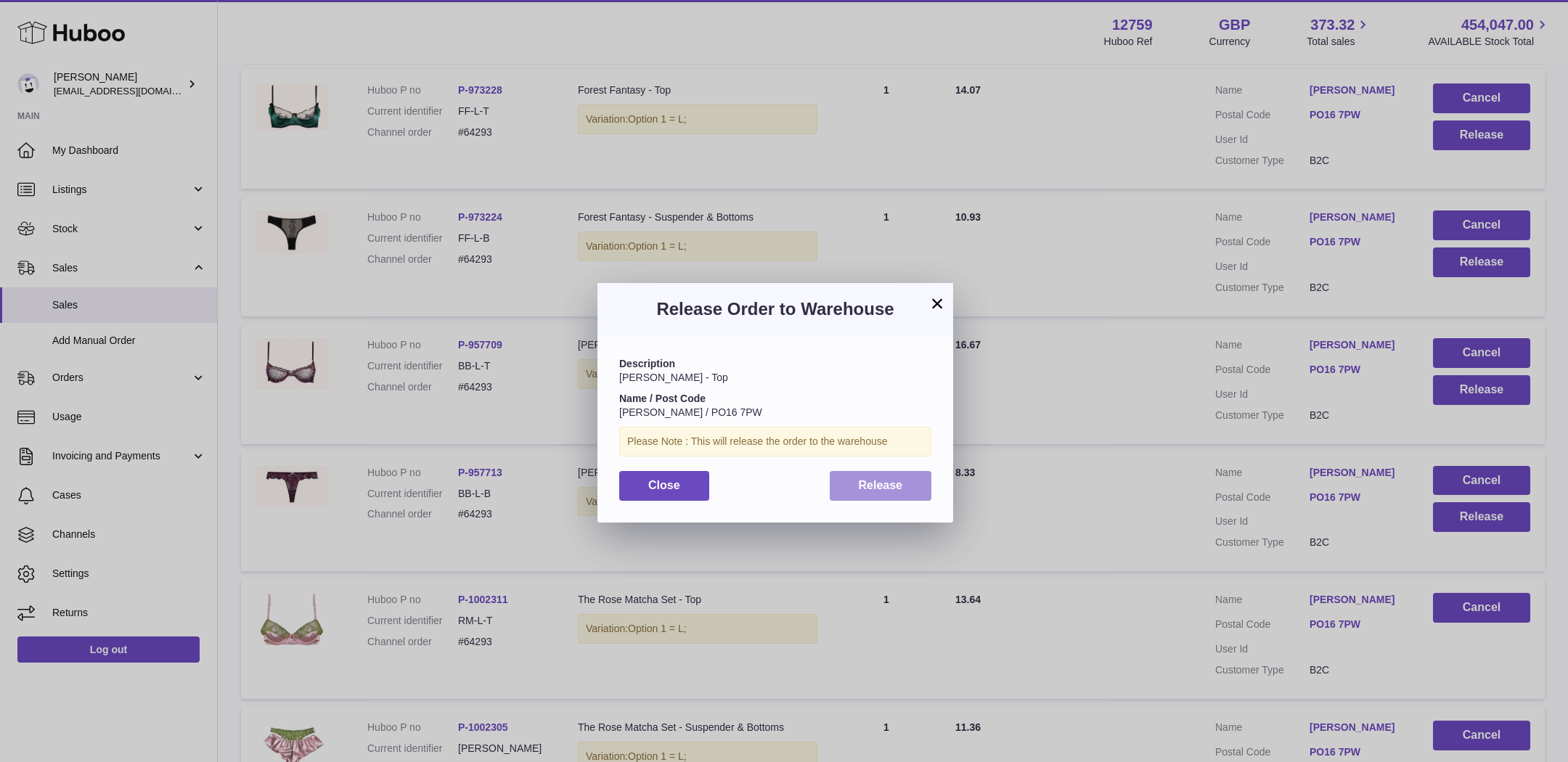
click at [877, 482] on span "Release" at bounding box center [882, 485] width 45 height 12
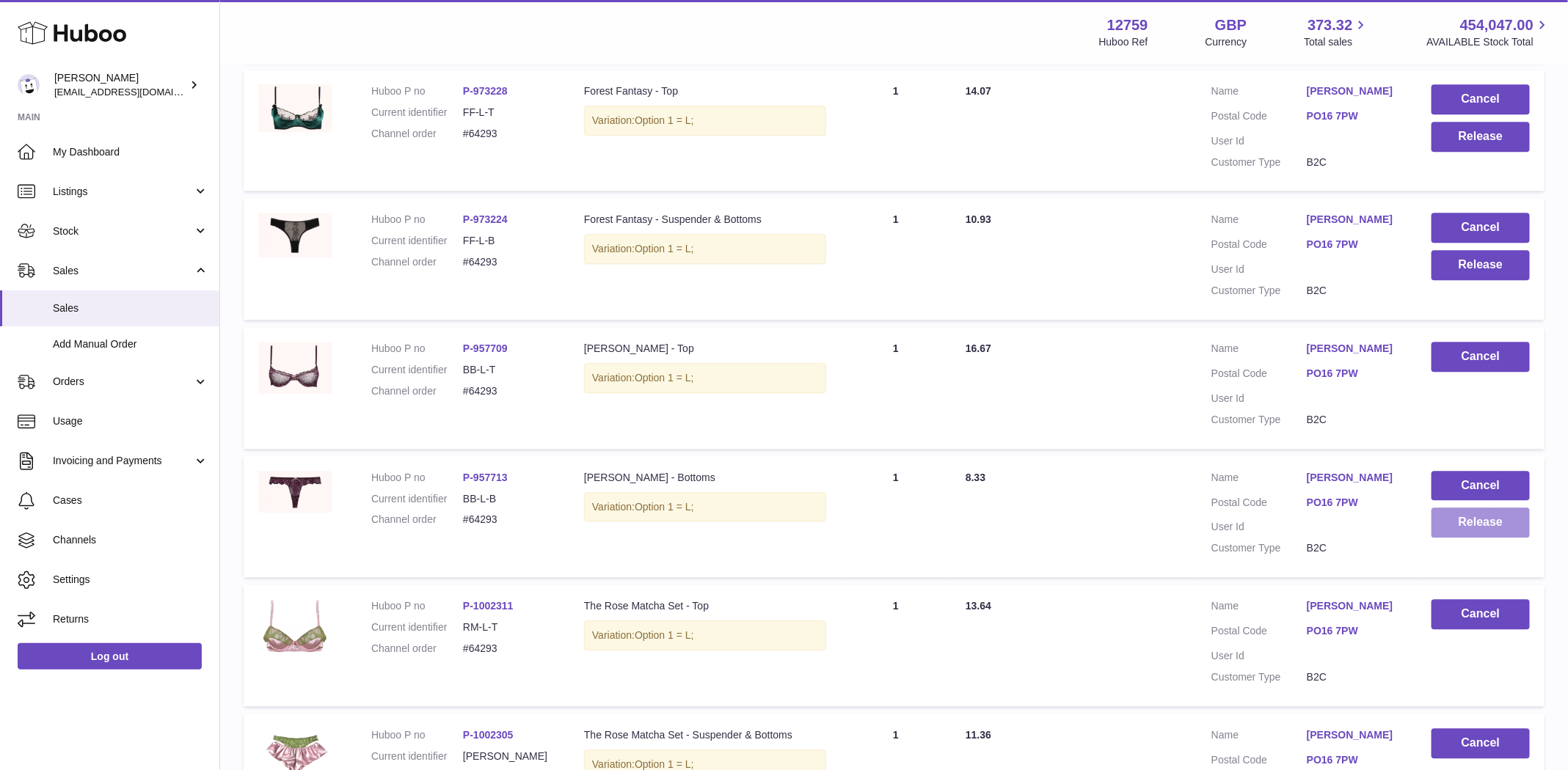
click at [1450, 508] on button "Release" at bounding box center [1479, 523] width 98 height 30
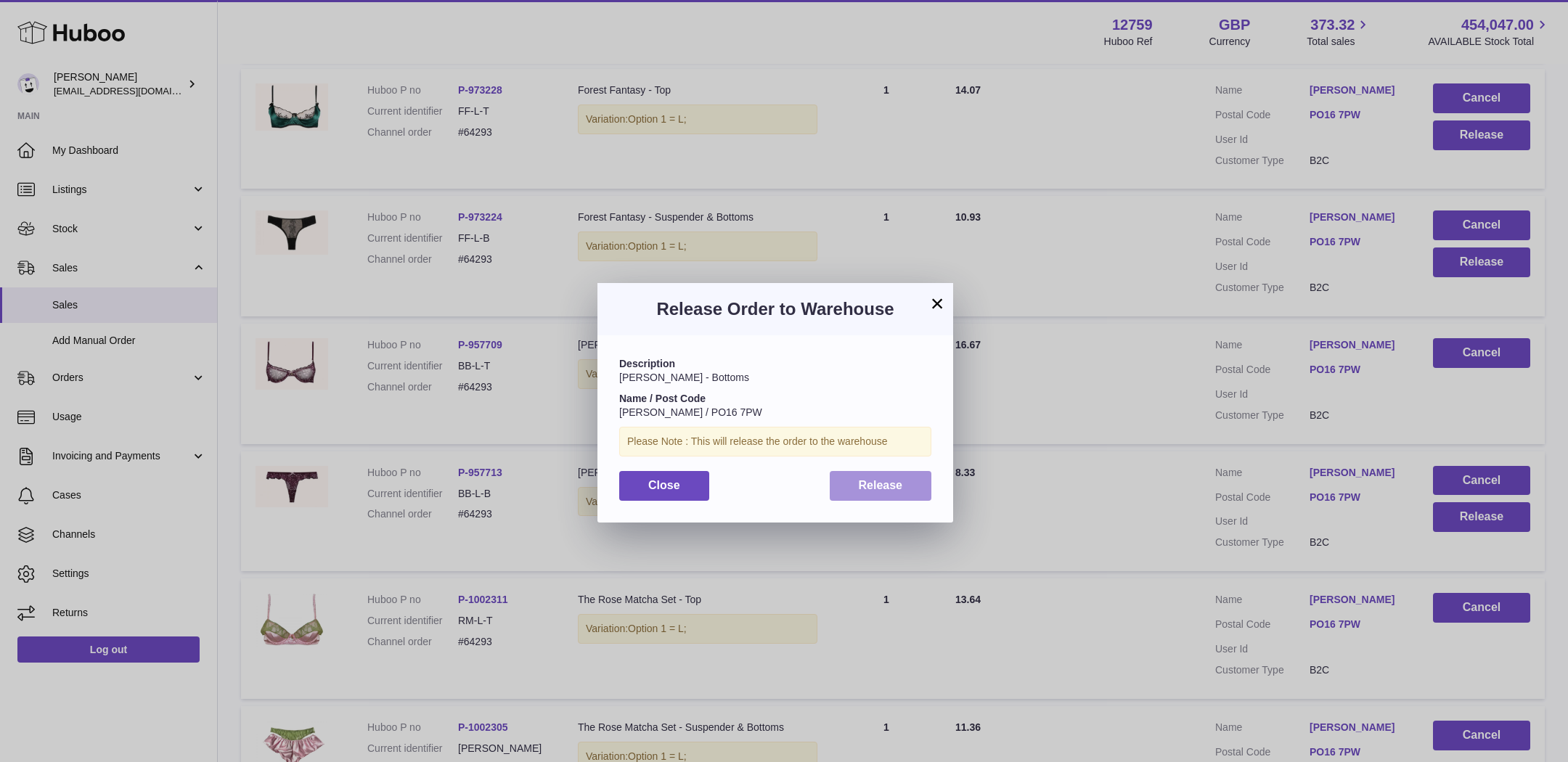
click at [859, 485] on span "Release" at bounding box center [882, 485] width 45 height 12
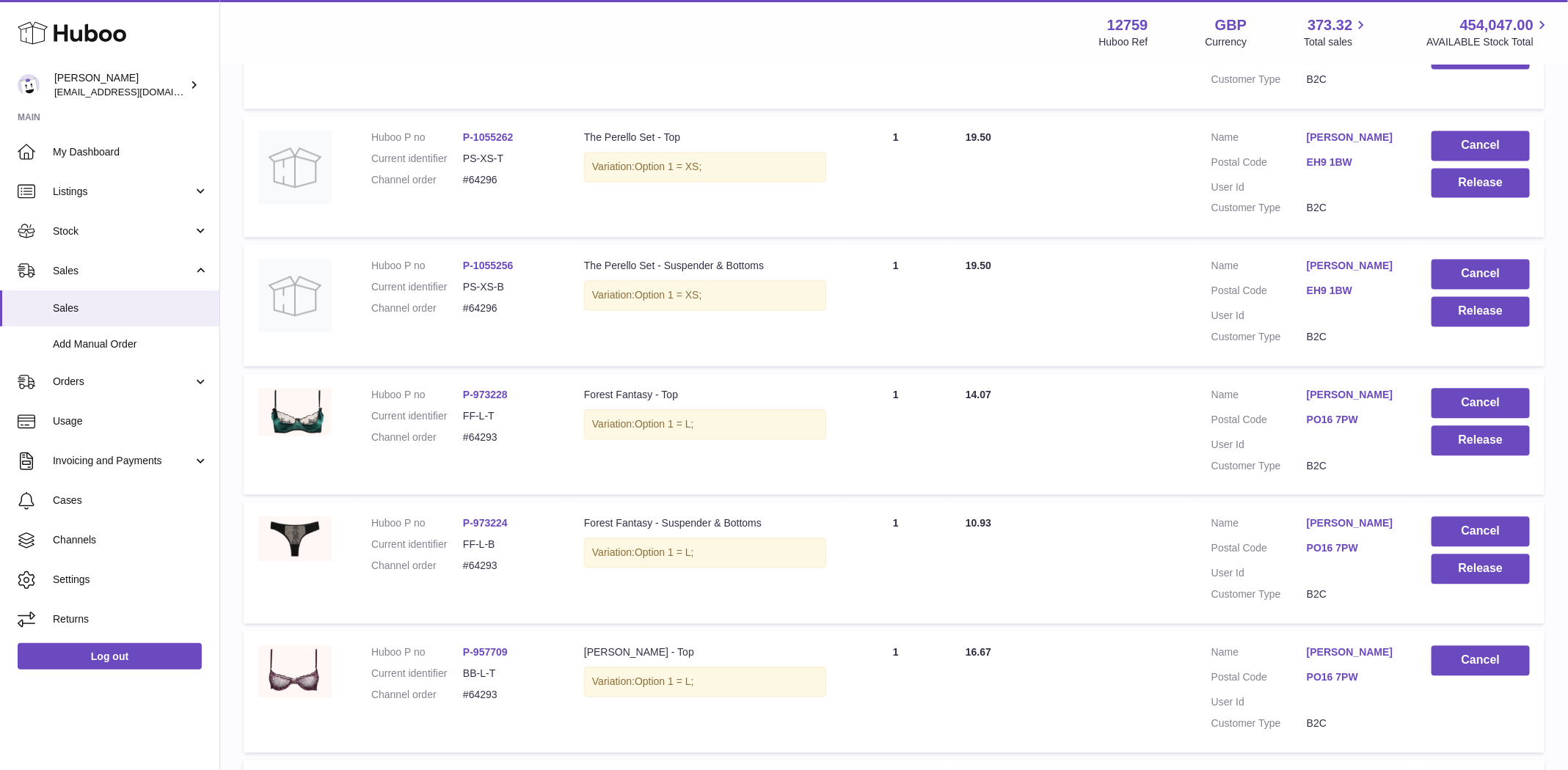
scroll to position [4751, 0]
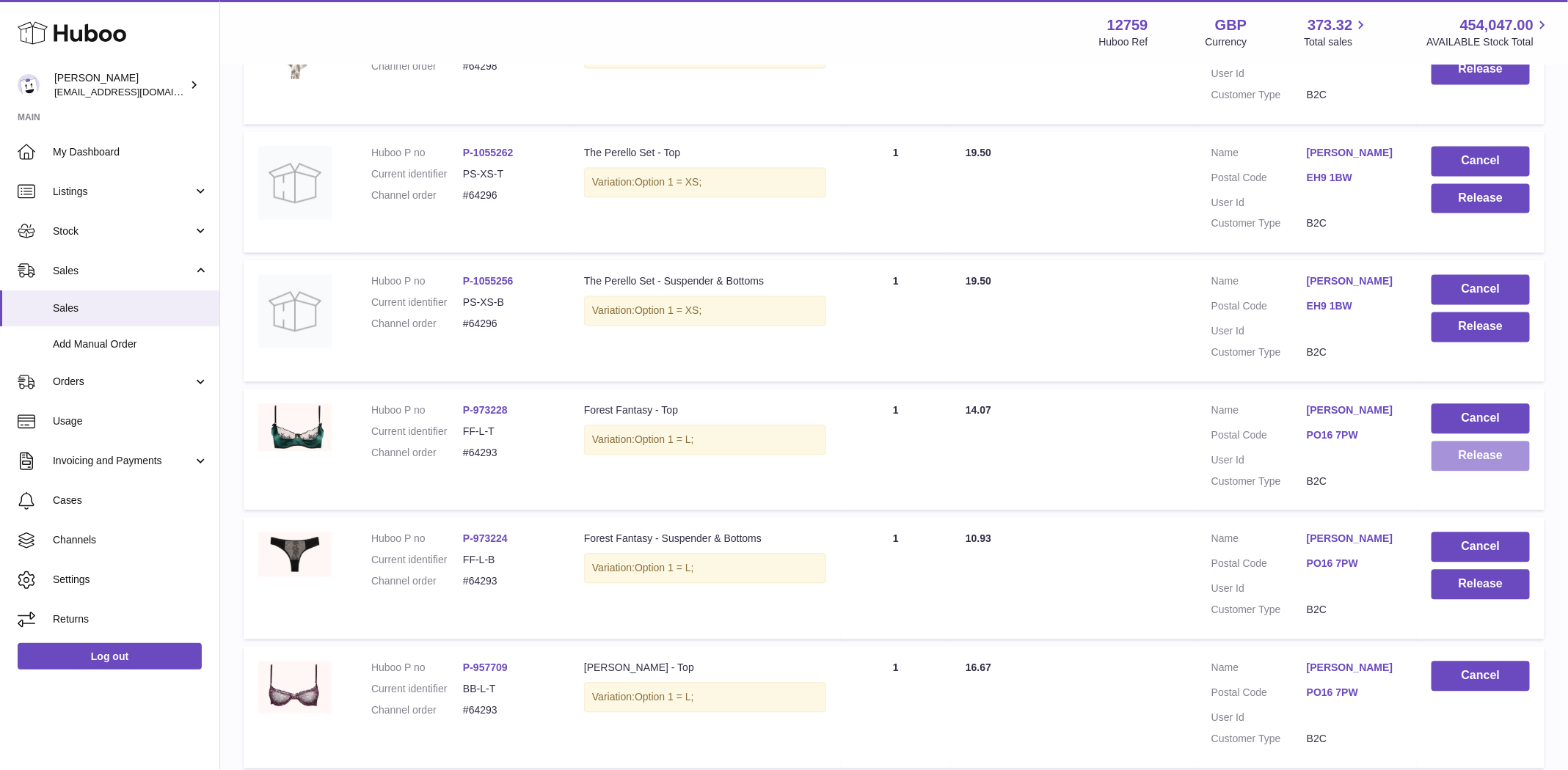
click at [1478, 441] on button "Release" at bounding box center [1479, 456] width 98 height 30
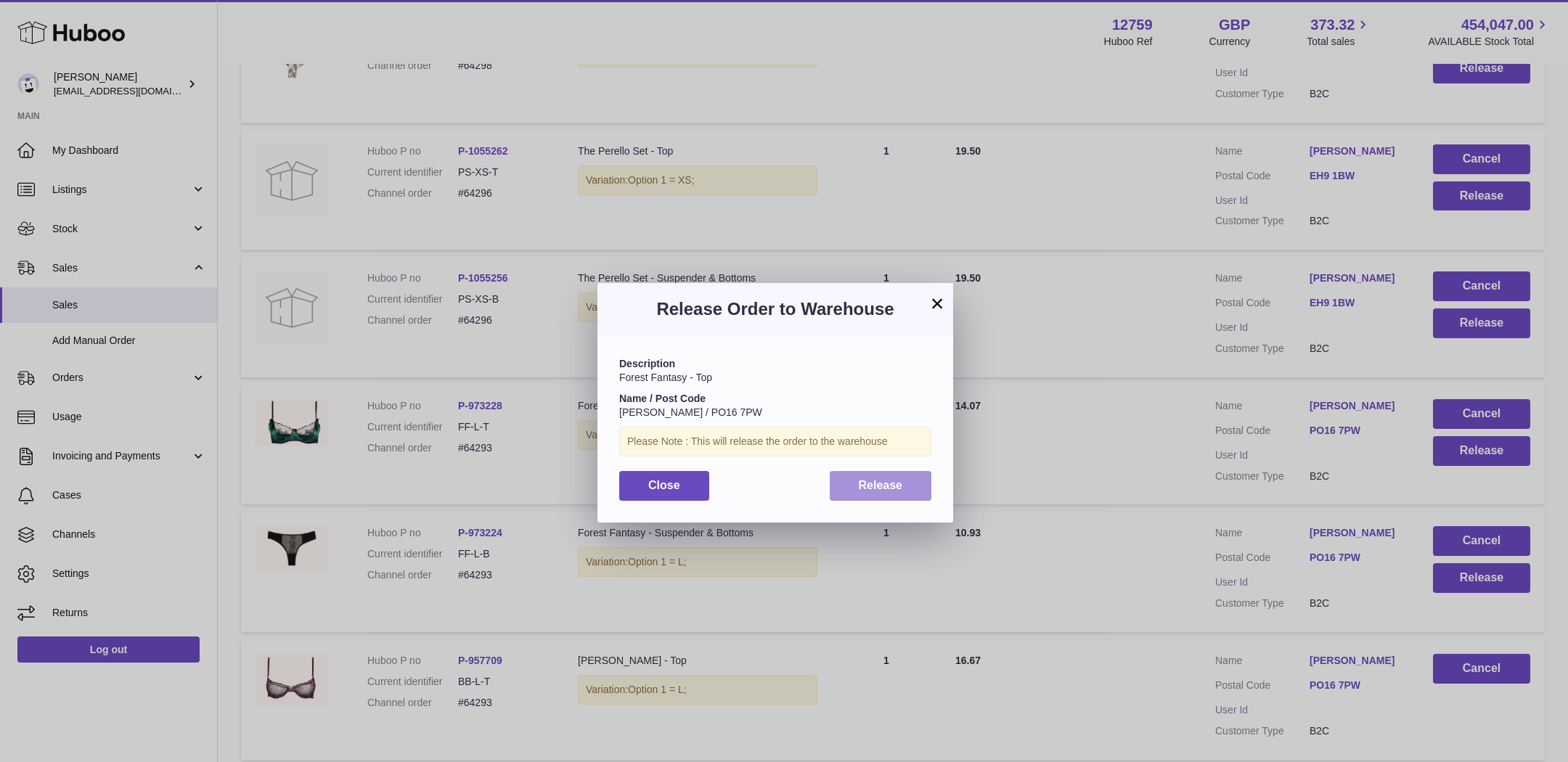
click at [847, 488] on button "Release" at bounding box center [881, 485] width 102 height 30
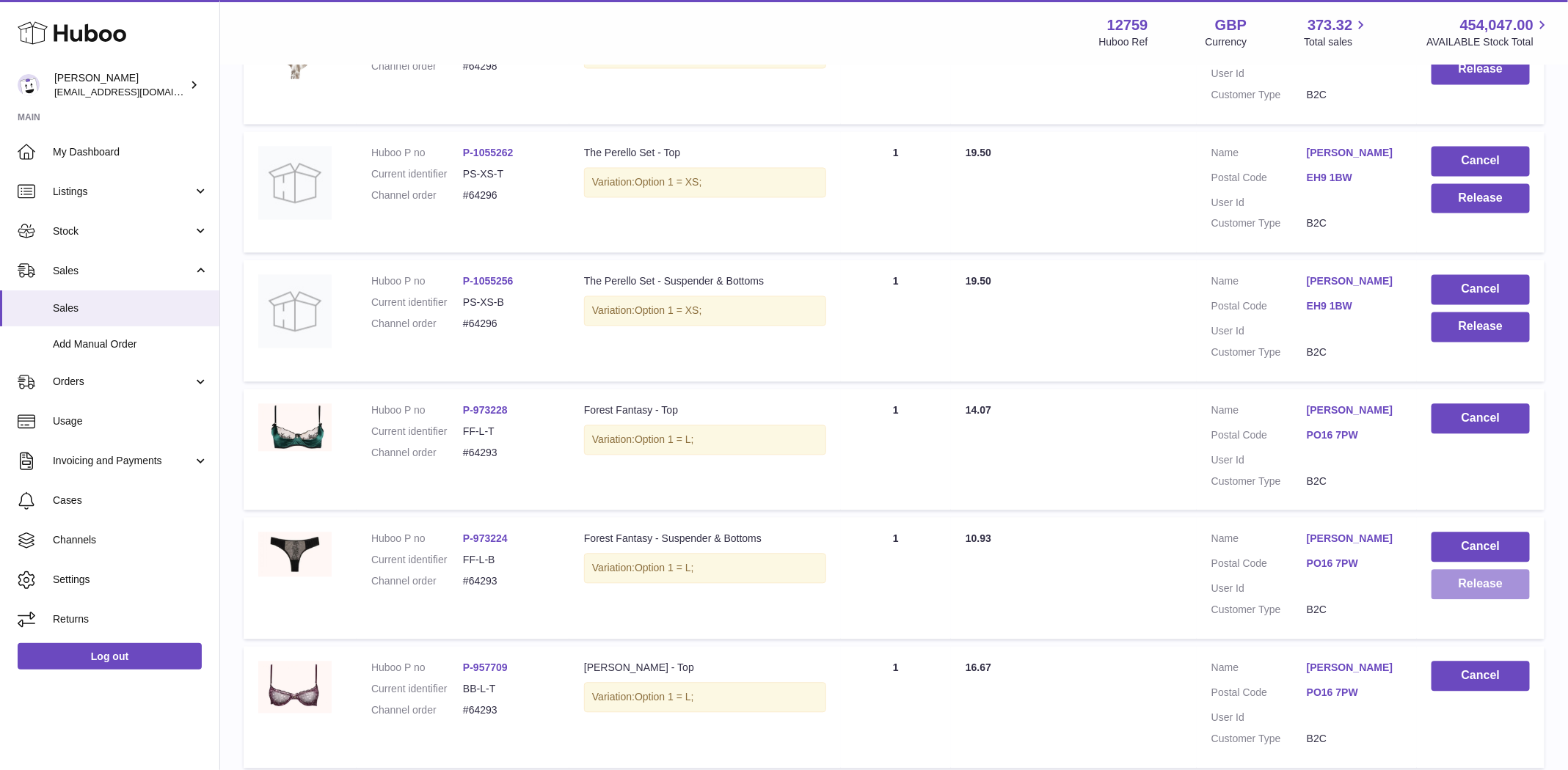
click at [1464, 569] on button "Release" at bounding box center [1479, 584] width 98 height 30
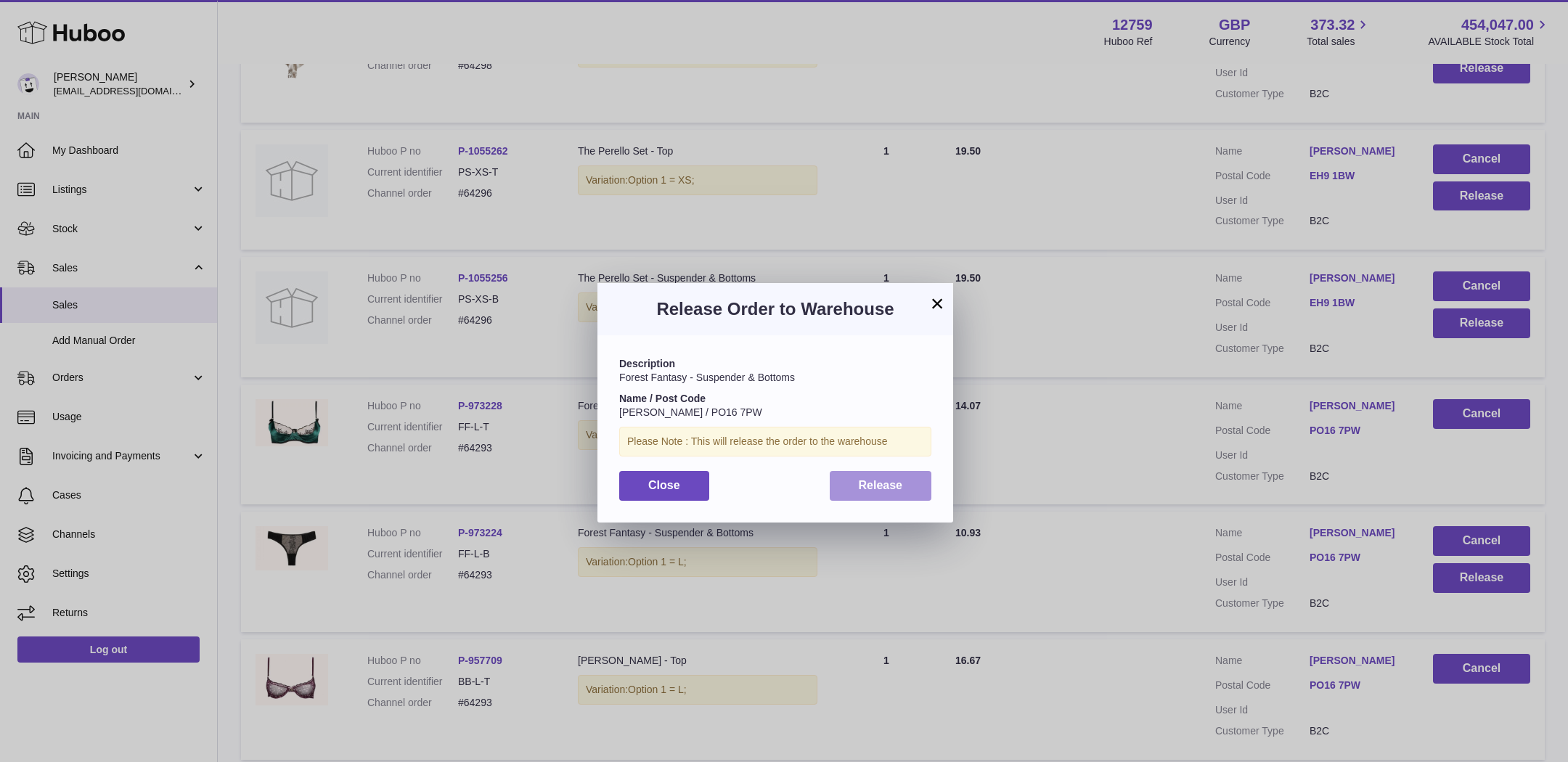
click at [863, 478] on button "Release" at bounding box center [881, 485] width 102 height 30
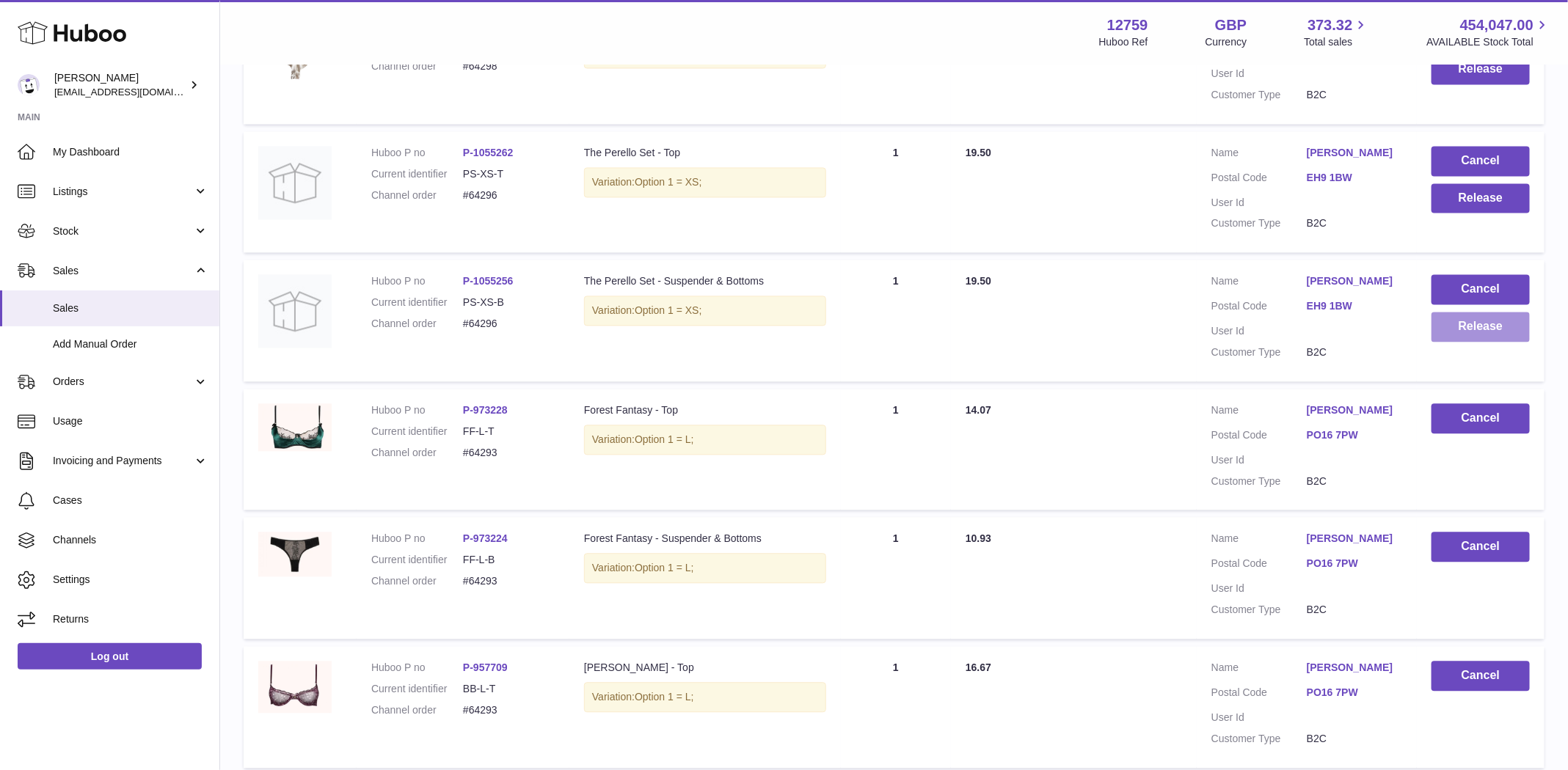
click at [1467, 312] on button "Release" at bounding box center [1479, 326] width 98 height 30
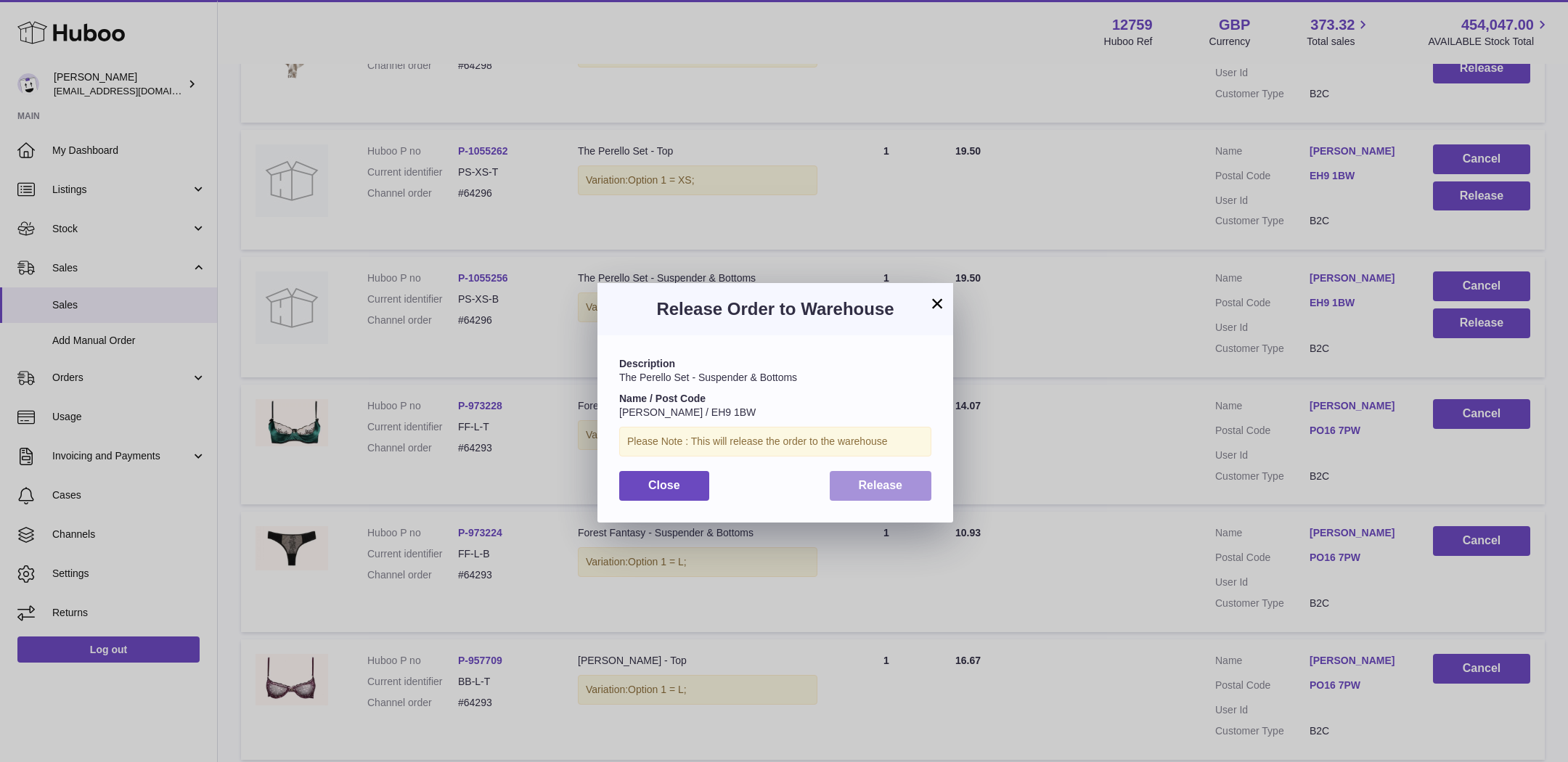
click at [877, 477] on button "Release" at bounding box center [881, 485] width 102 height 30
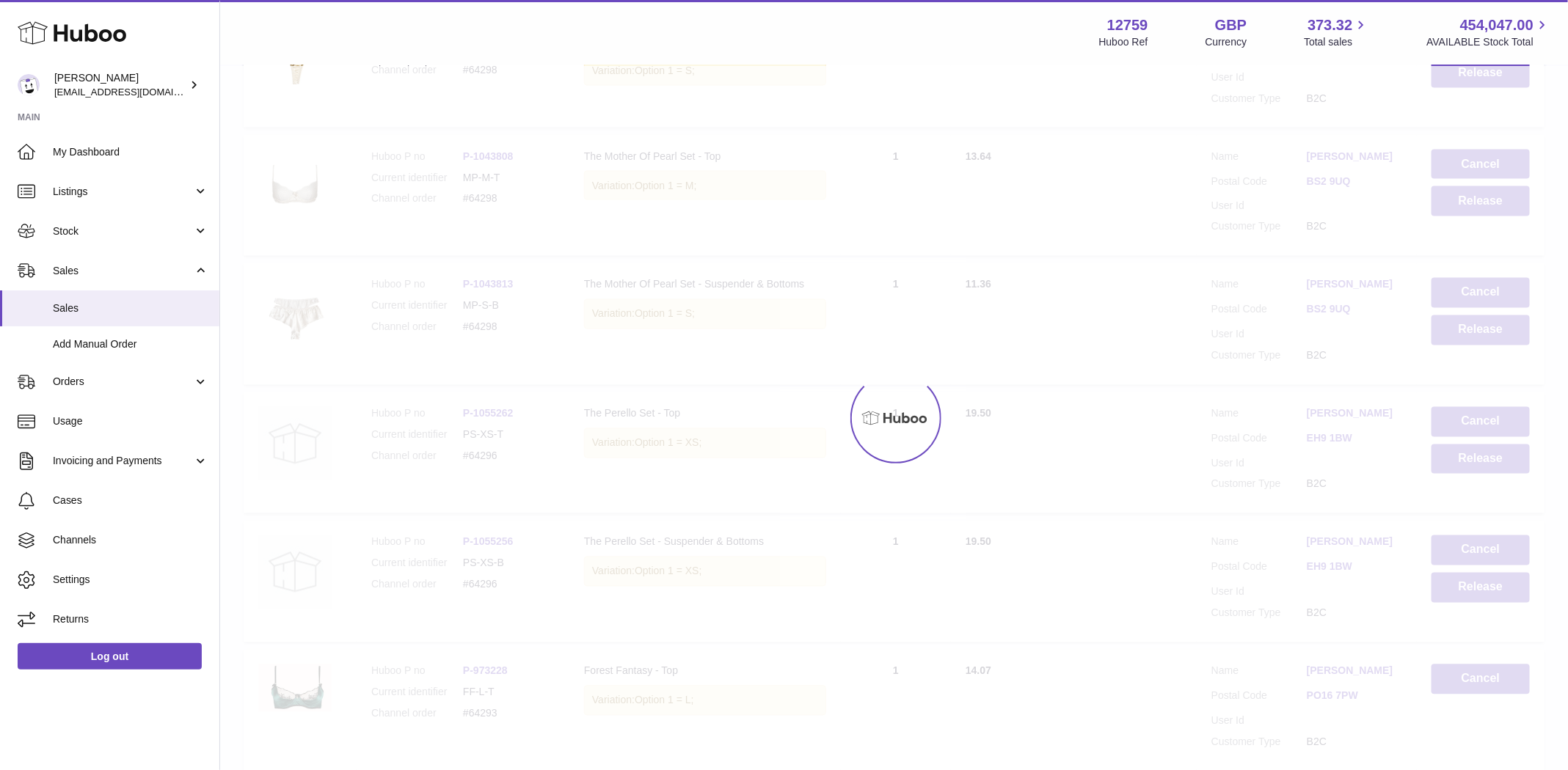
scroll to position [4463, 0]
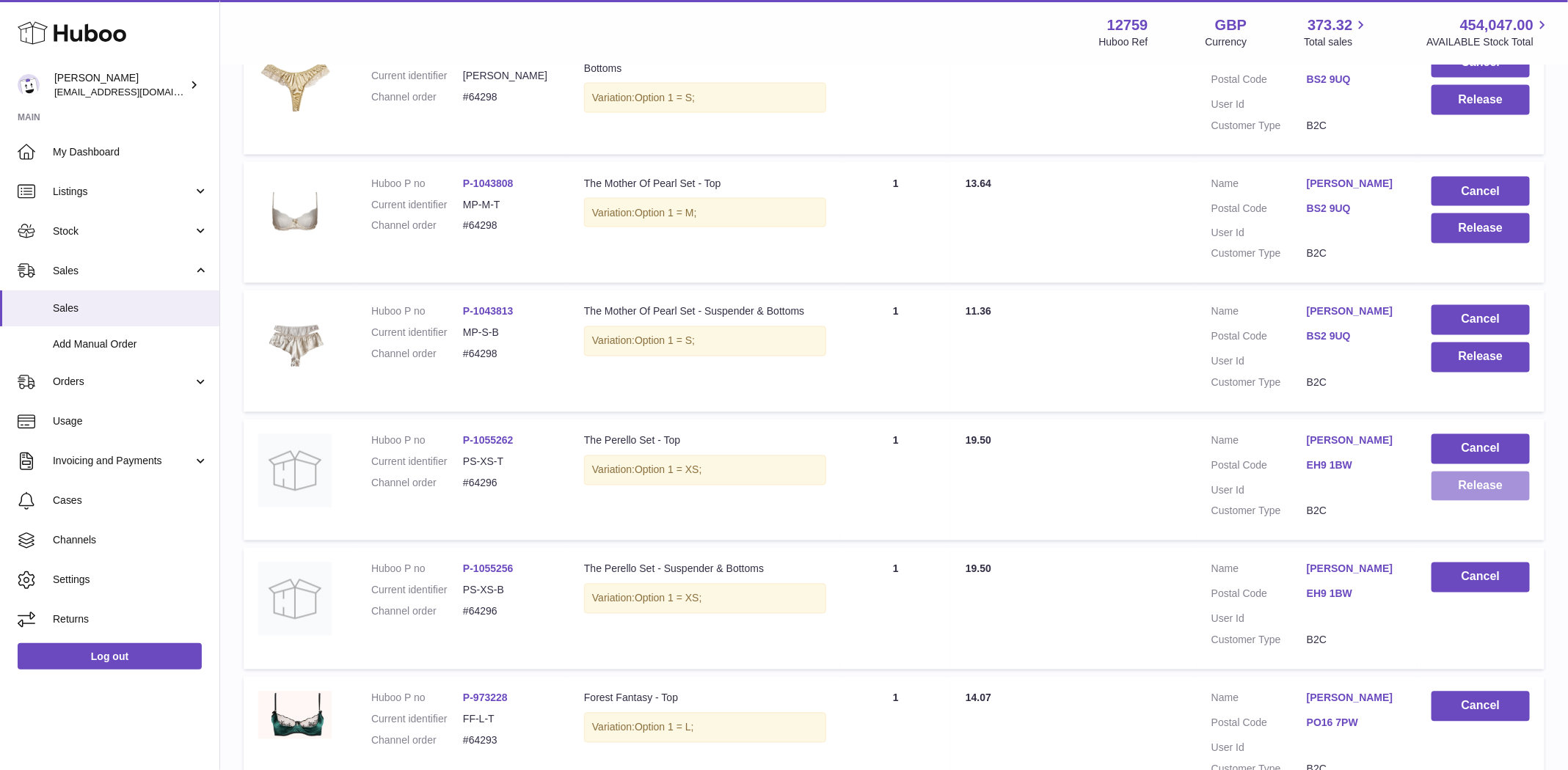
click at [1486, 471] on button "Release" at bounding box center [1479, 486] width 98 height 30
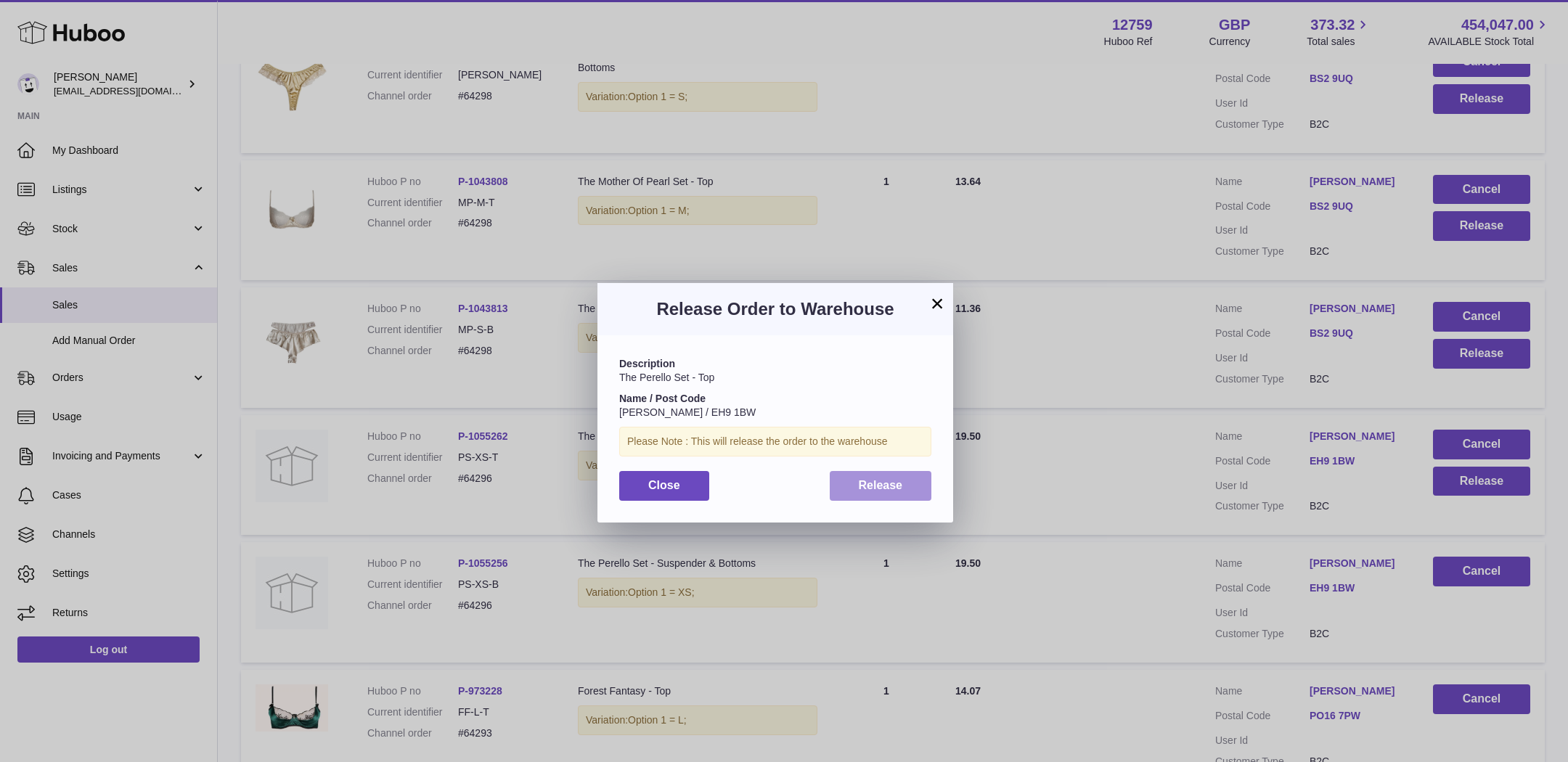
click at [887, 477] on button "Release" at bounding box center [881, 485] width 102 height 30
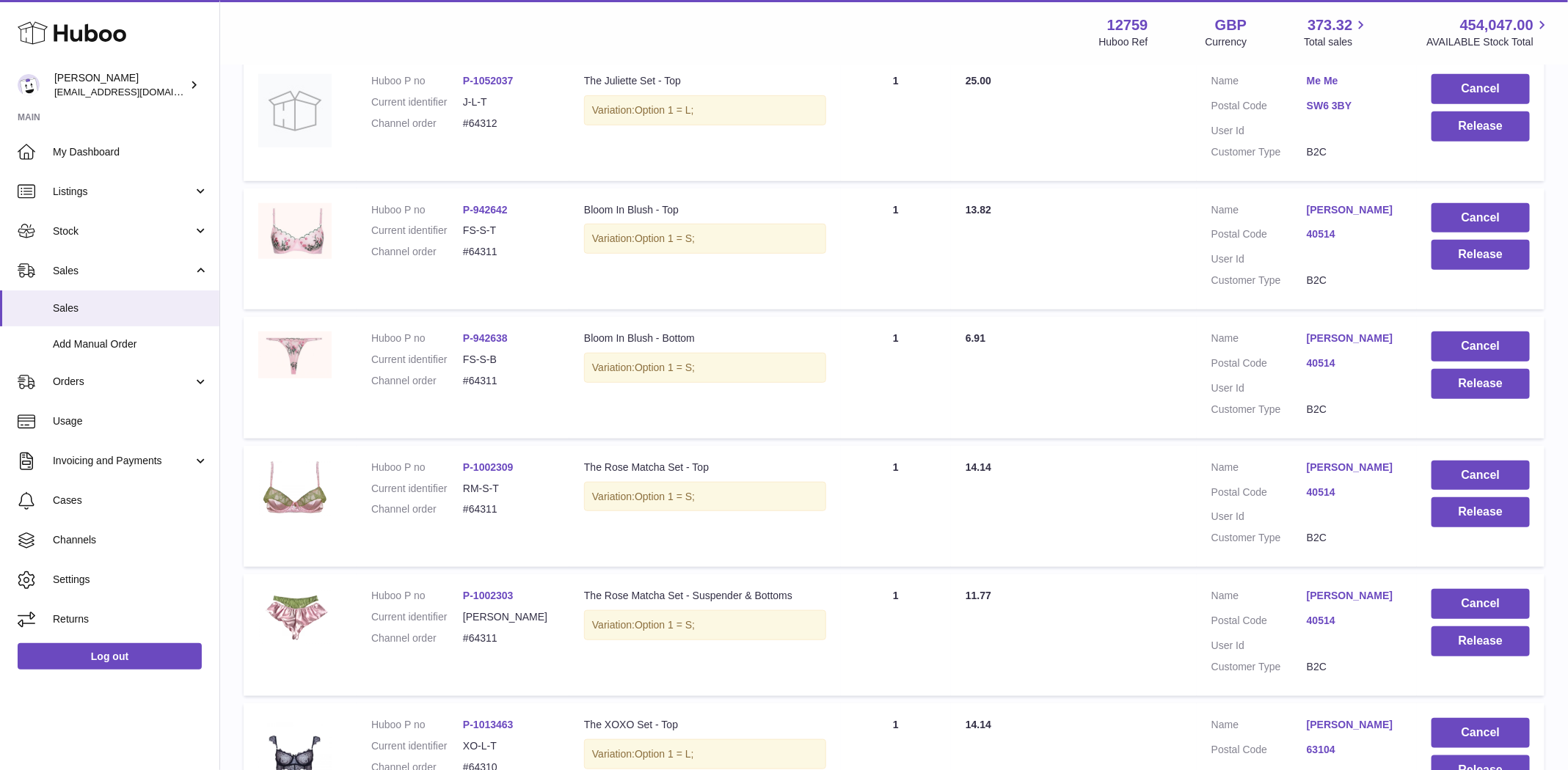
scroll to position [0, 0]
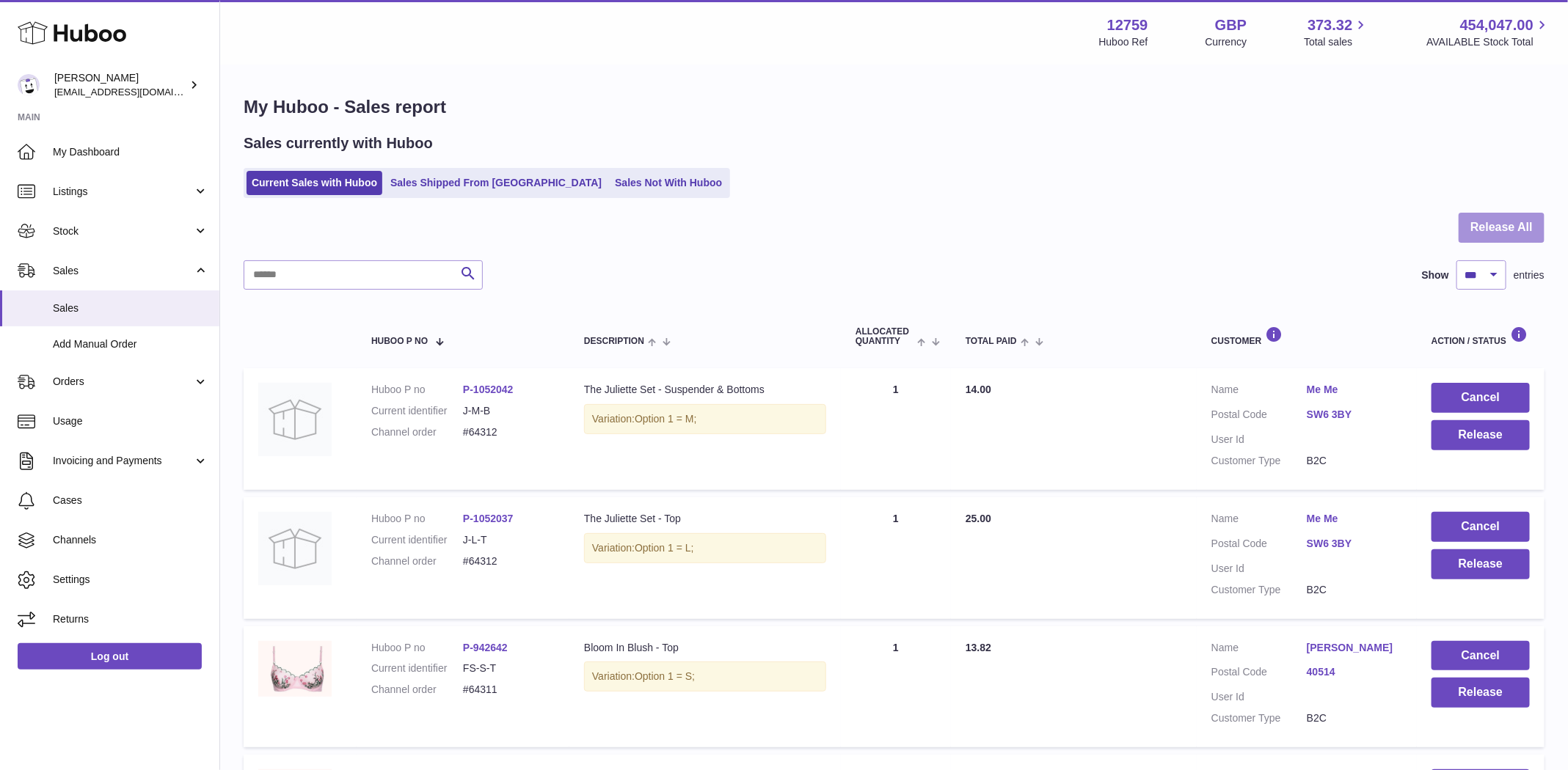
click at [1488, 217] on button "Release All" at bounding box center [1501, 227] width 86 height 30
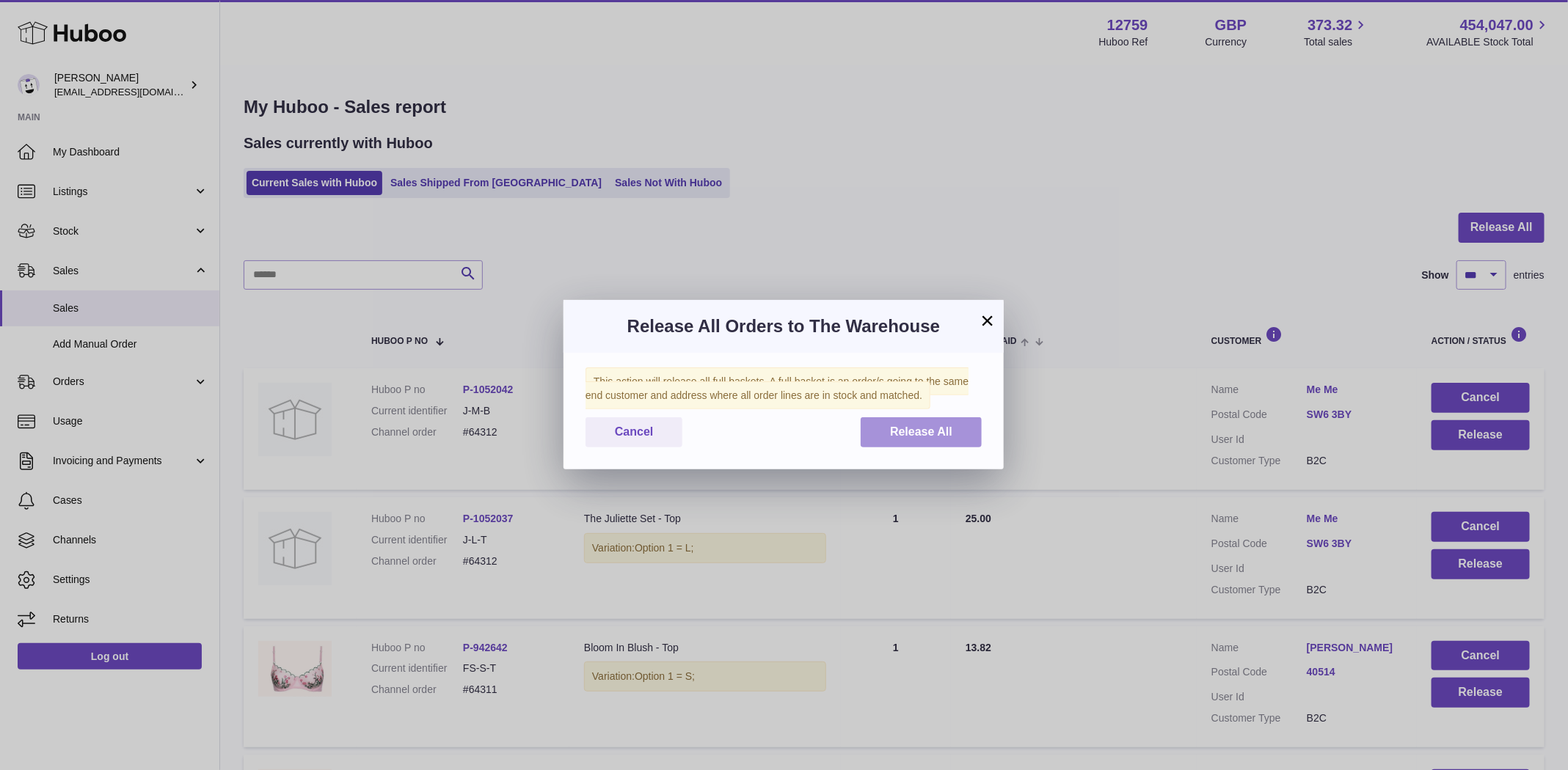
click at [887, 428] on button "Release All" at bounding box center [920, 432] width 121 height 30
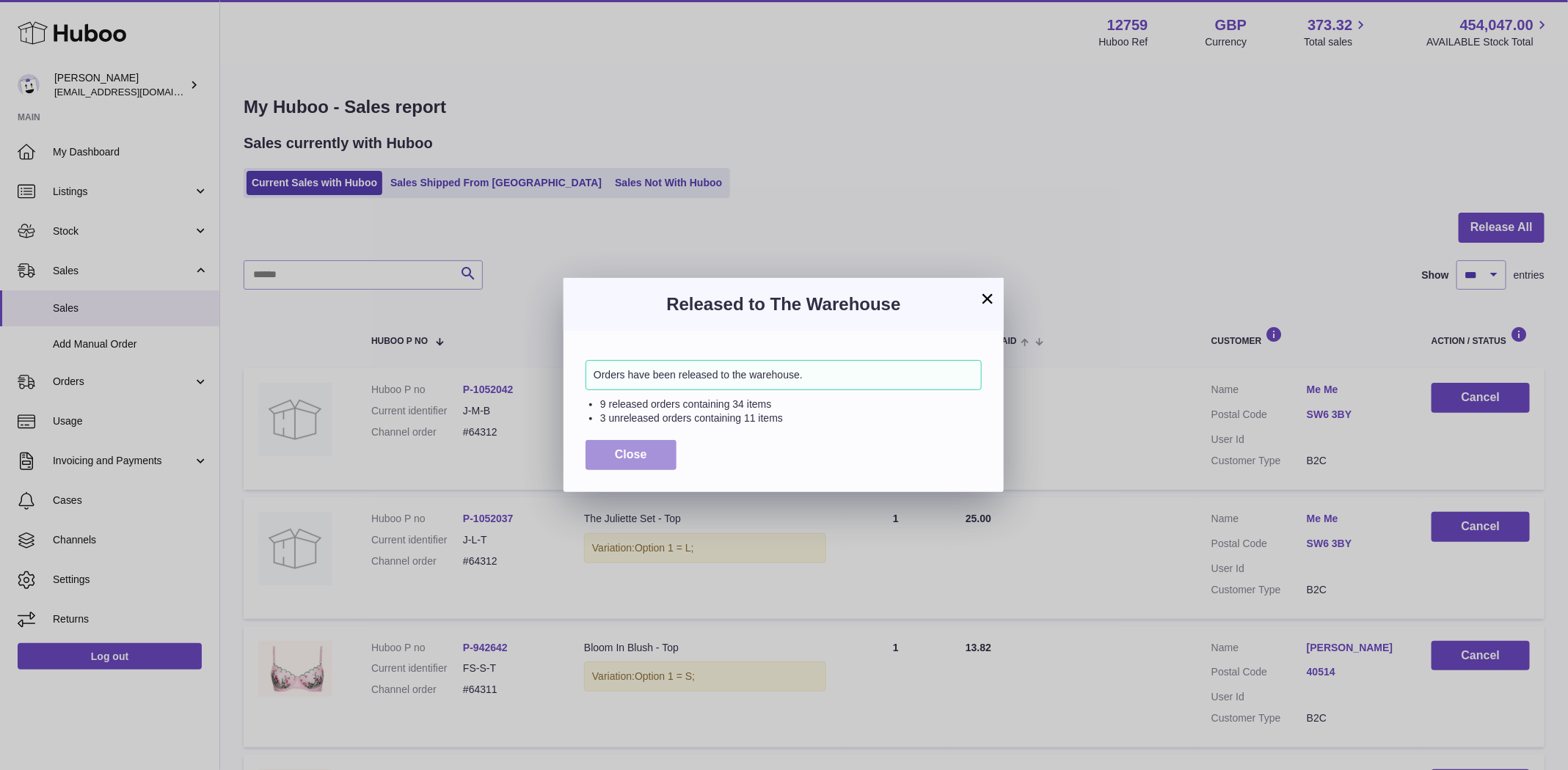
click at [645, 458] on span "Close" at bounding box center [630, 454] width 32 height 12
